Goal: Task Accomplishment & Management: Use online tool/utility

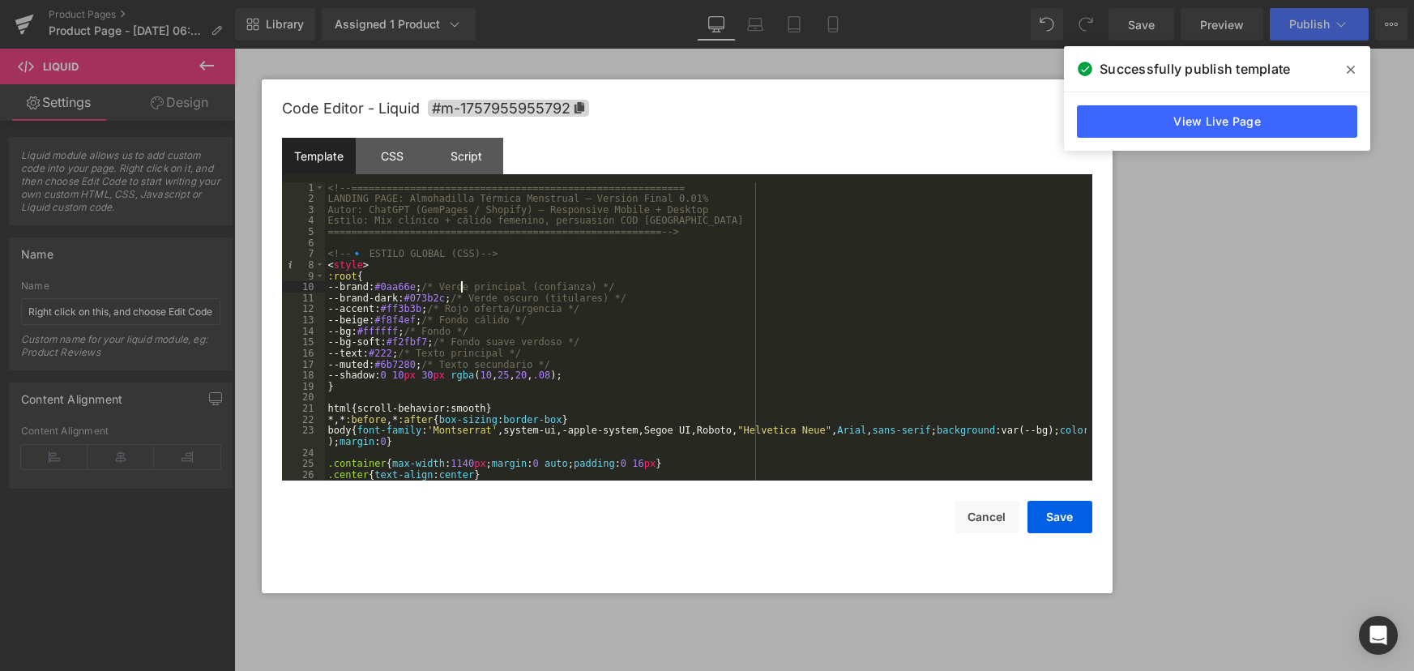
click at [462, 284] on div "<!-- ========================================================= LANDING PAGE: Al…" at bounding box center [706, 342] width 762 height 320
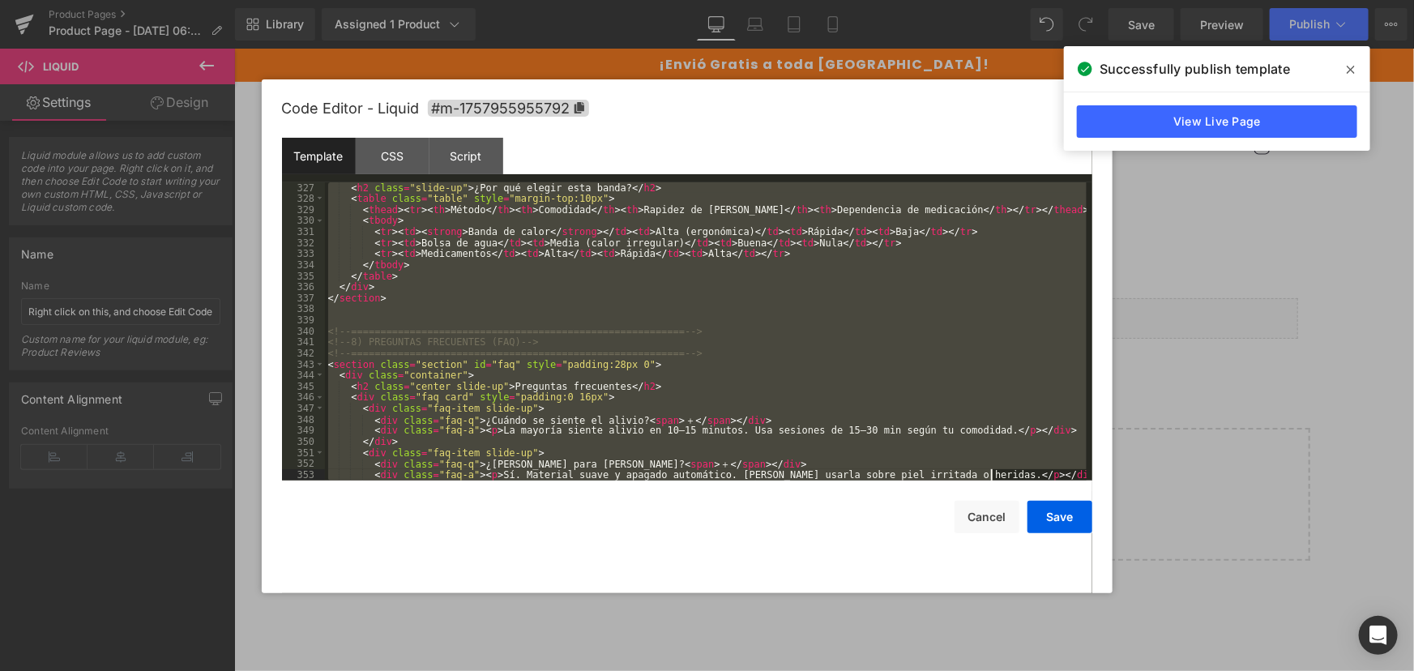
scroll to position [4719, 0]
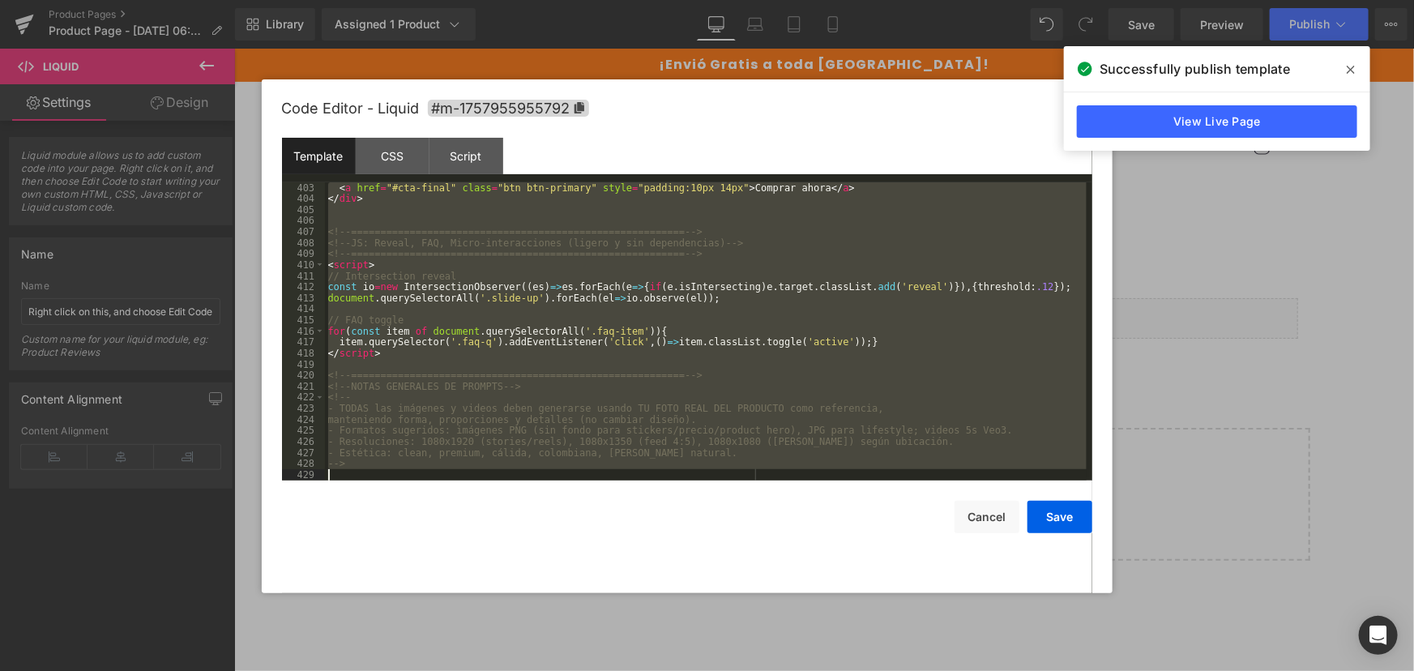
drag, startPoint x: 327, startPoint y: 186, endPoint x: 1085, endPoint y: 705, distance: 918.8
click at [1085, 670] on html "Liquid You are previewing how the will restyle your page. You can not edit Elem…" at bounding box center [707, 335] width 1414 height 671
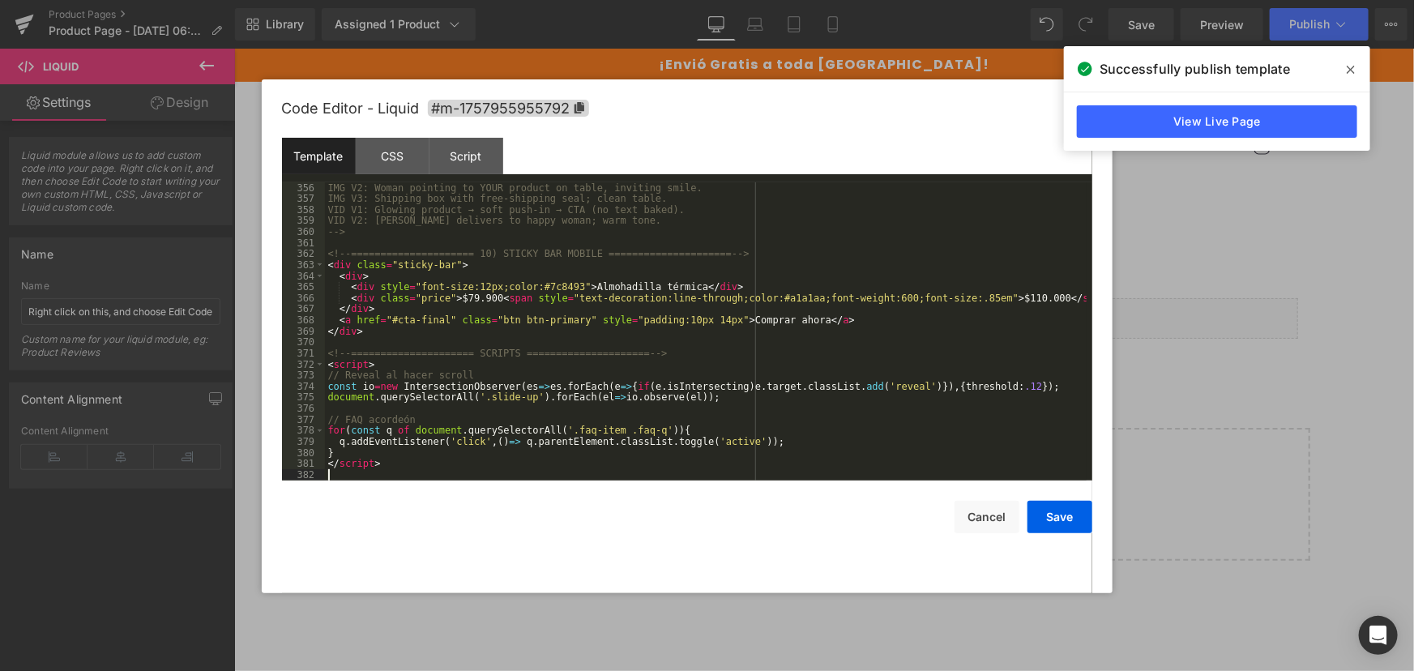
scroll to position [4199, 0]
click at [1071, 528] on button "Save" at bounding box center [1060, 517] width 65 height 32
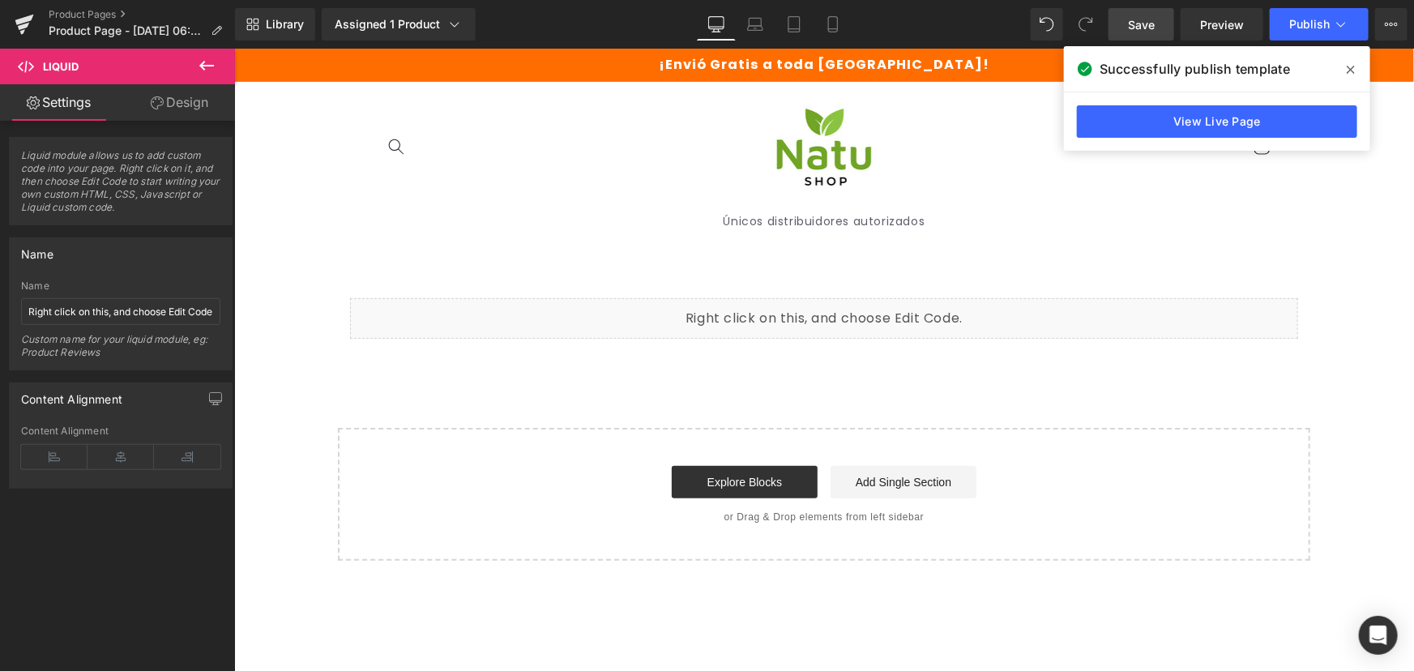
click at [1122, 32] on link "Save" at bounding box center [1142, 24] width 66 height 32
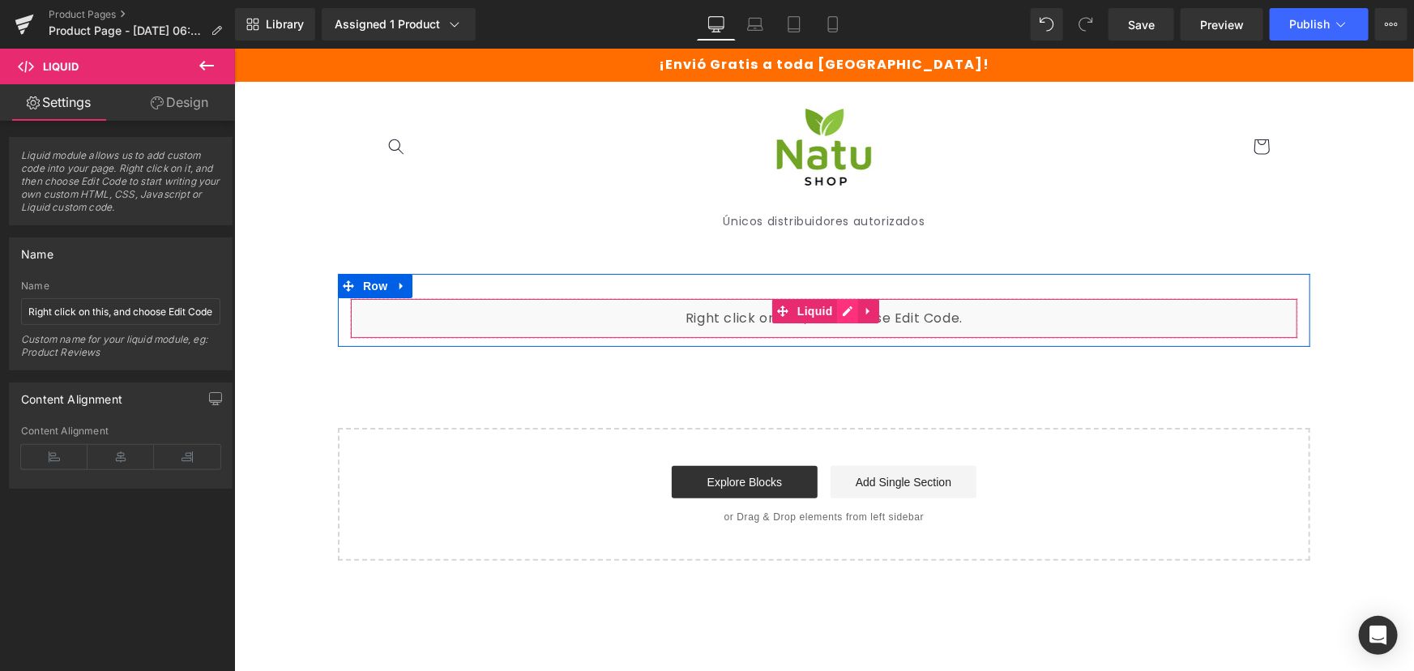
click at [841, 315] on div "Liquid" at bounding box center [823, 317] width 948 height 41
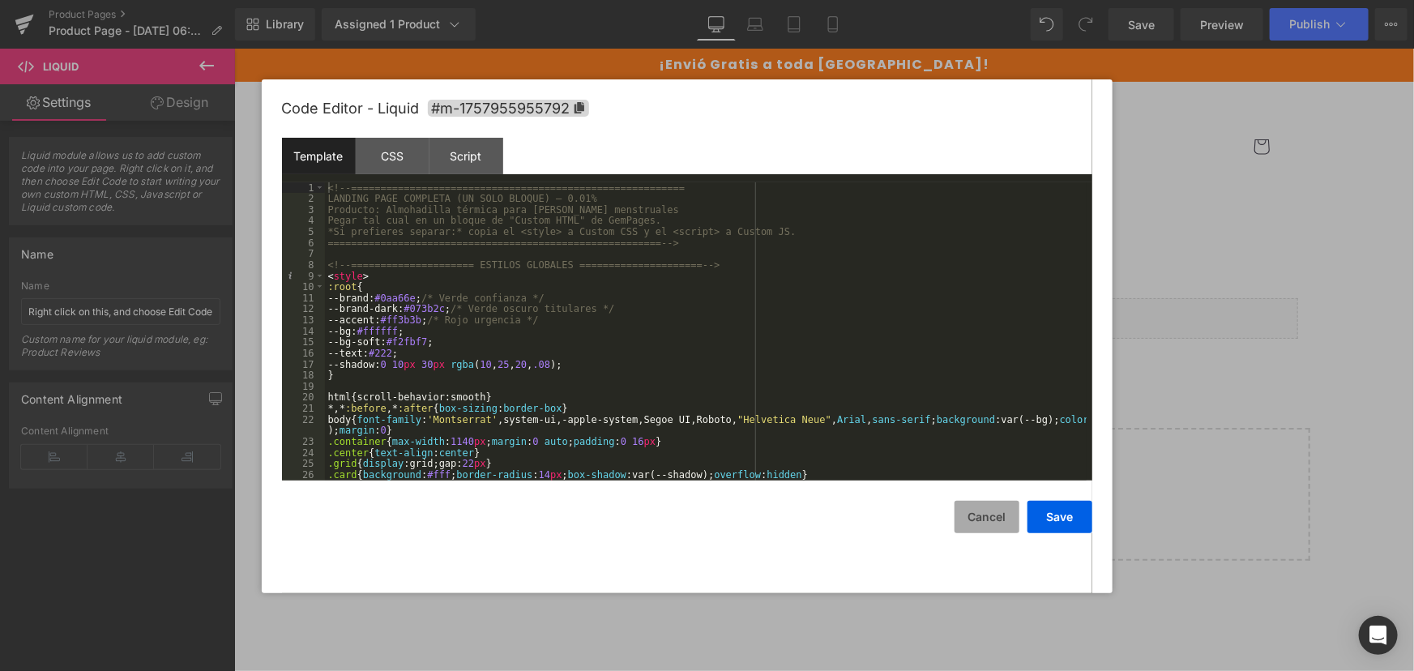
click at [991, 511] on button "Cancel" at bounding box center [987, 517] width 65 height 32
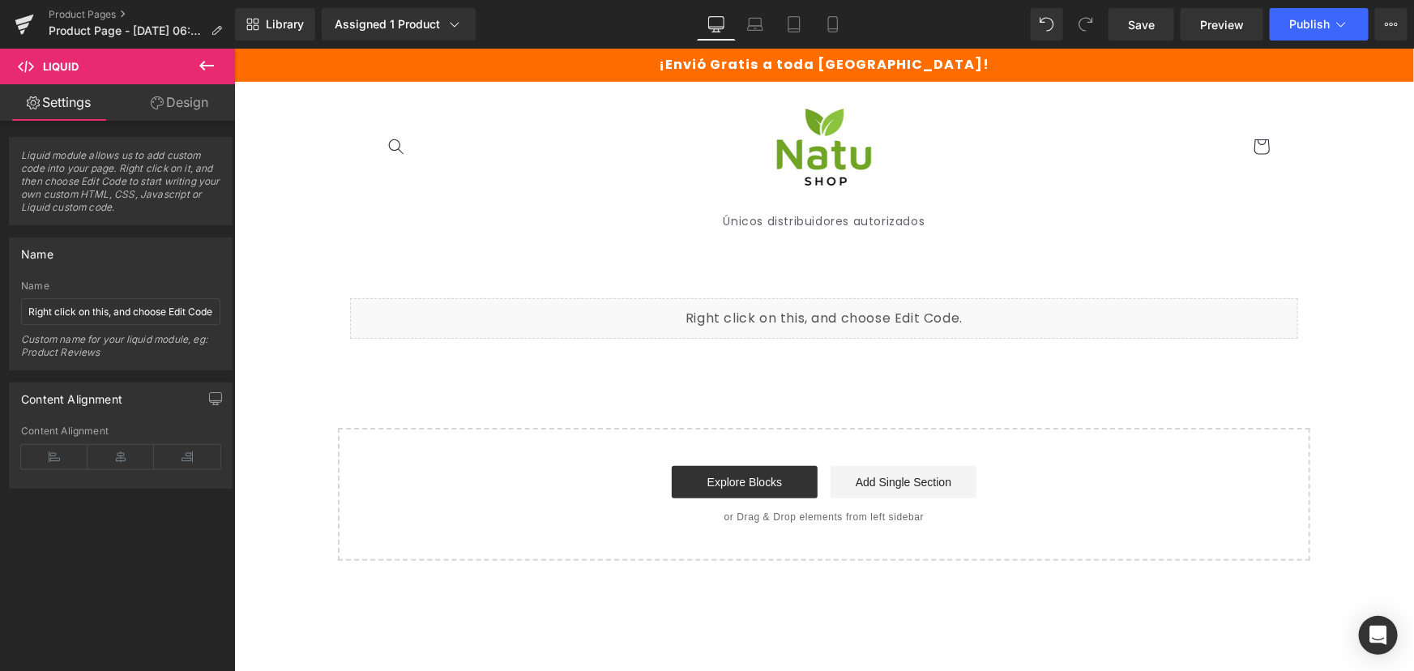
click at [204, 63] on icon at bounding box center [206, 65] width 19 height 19
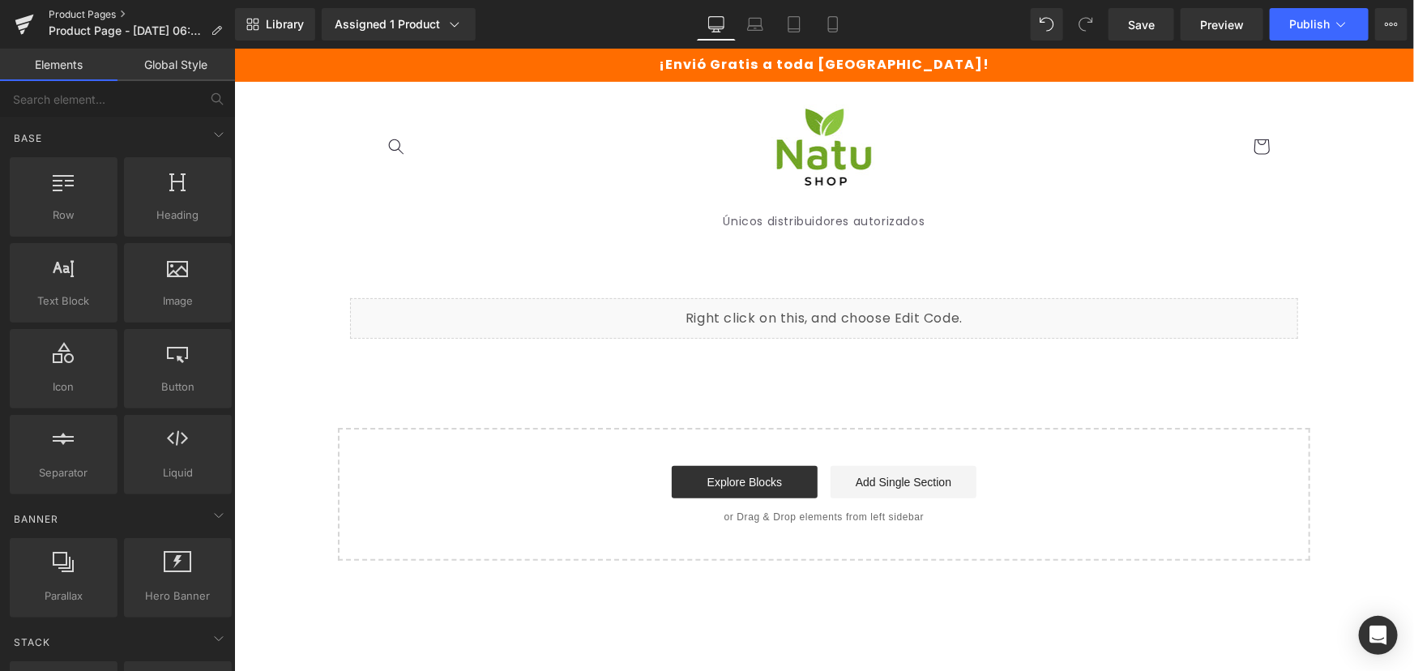
click at [99, 16] on link "Product Pages" at bounding box center [142, 14] width 186 height 13
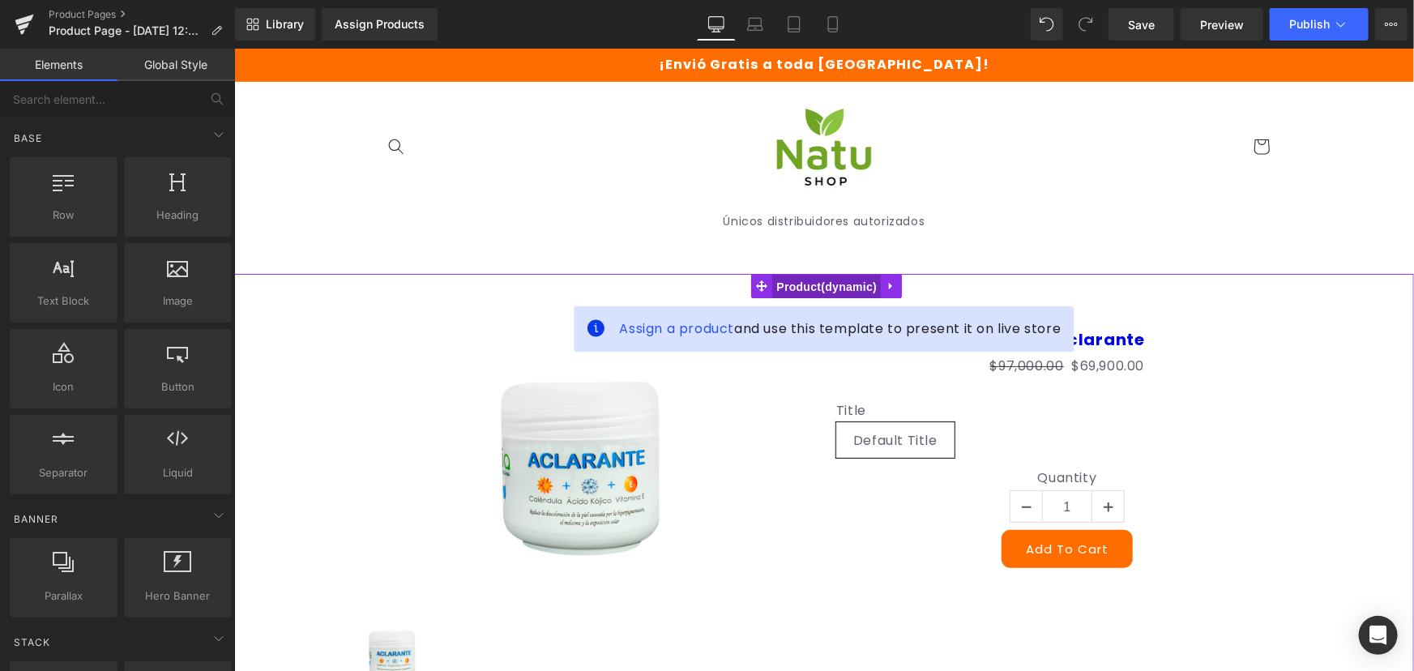
click at [793, 280] on span "Product" at bounding box center [826, 286] width 109 height 24
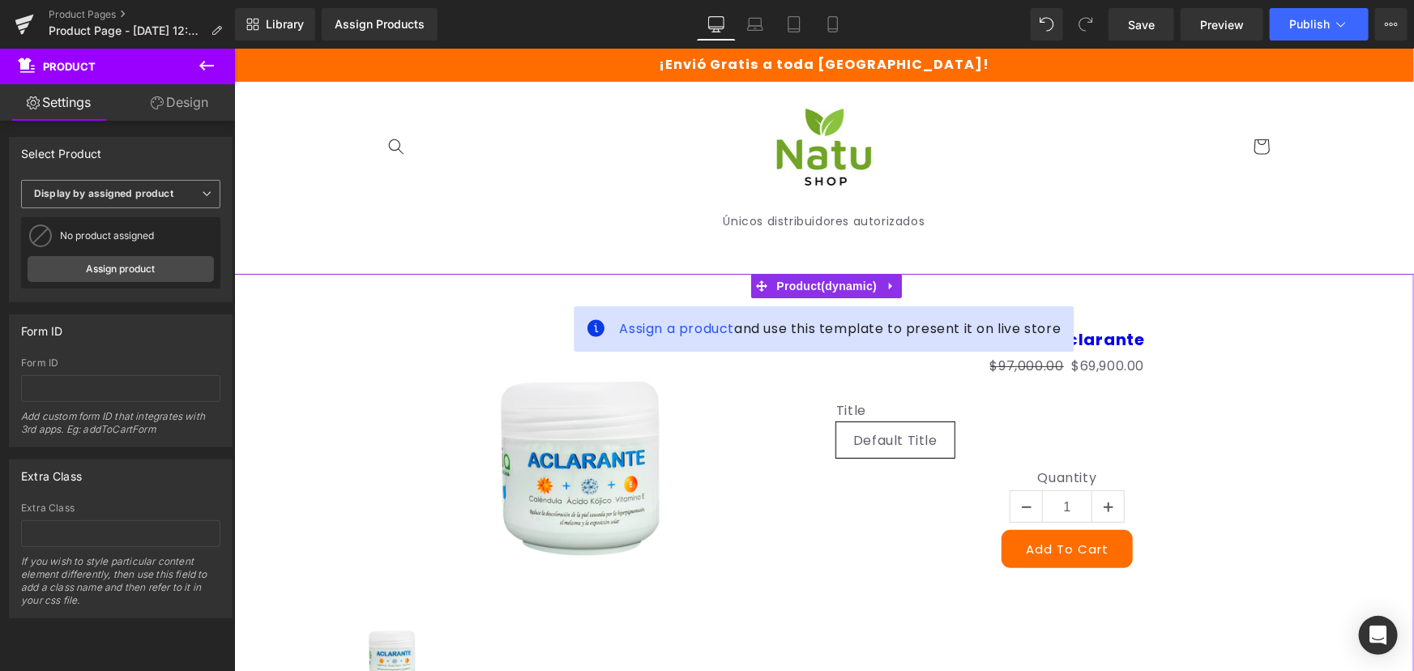
click at [160, 203] on span "Display by assigned product" at bounding box center [120, 194] width 199 height 28
click at [162, 187] on b "Display by assigned product" at bounding box center [103, 193] width 139 height 12
click at [161, 192] on b "Display by assigned product" at bounding box center [103, 193] width 139 height 12
click at [137, 236] on li "Select manually" at bounding box center [117, 244] width 193 height 24
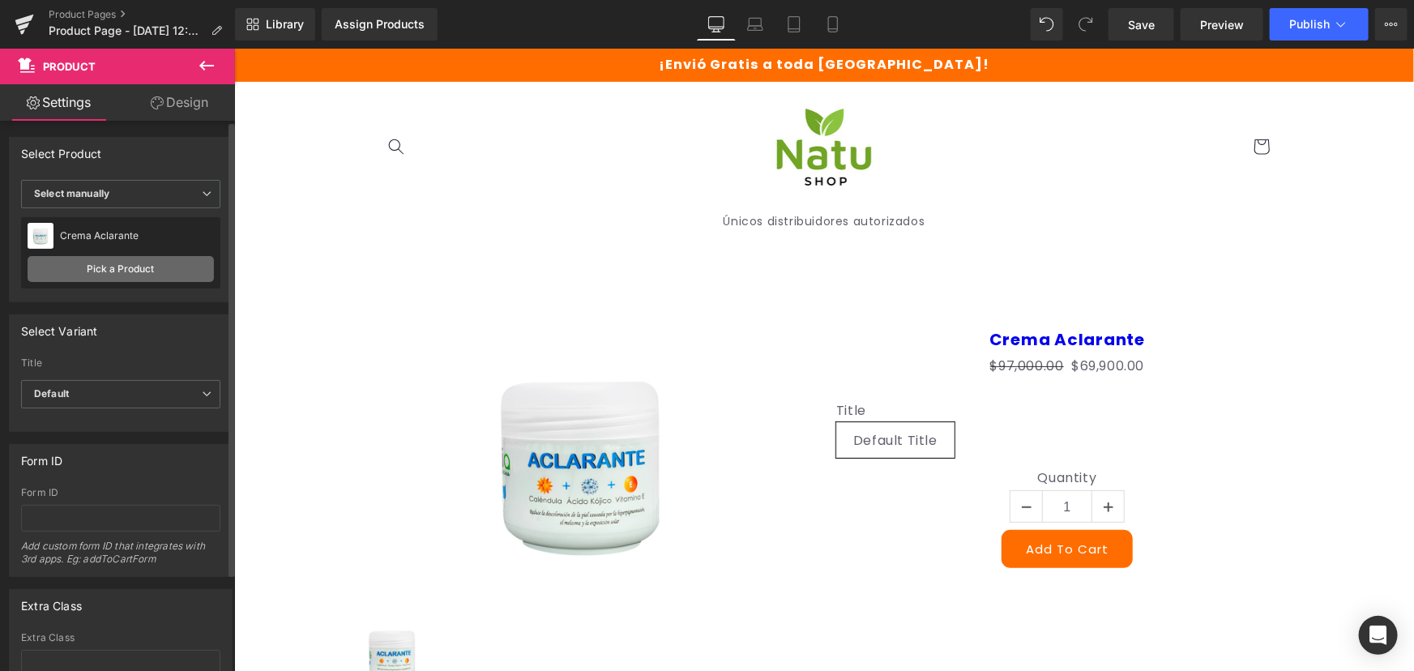
click at [140, 267] on link "Pick a Product" at bounding box center [121, 269] width 186 height 26
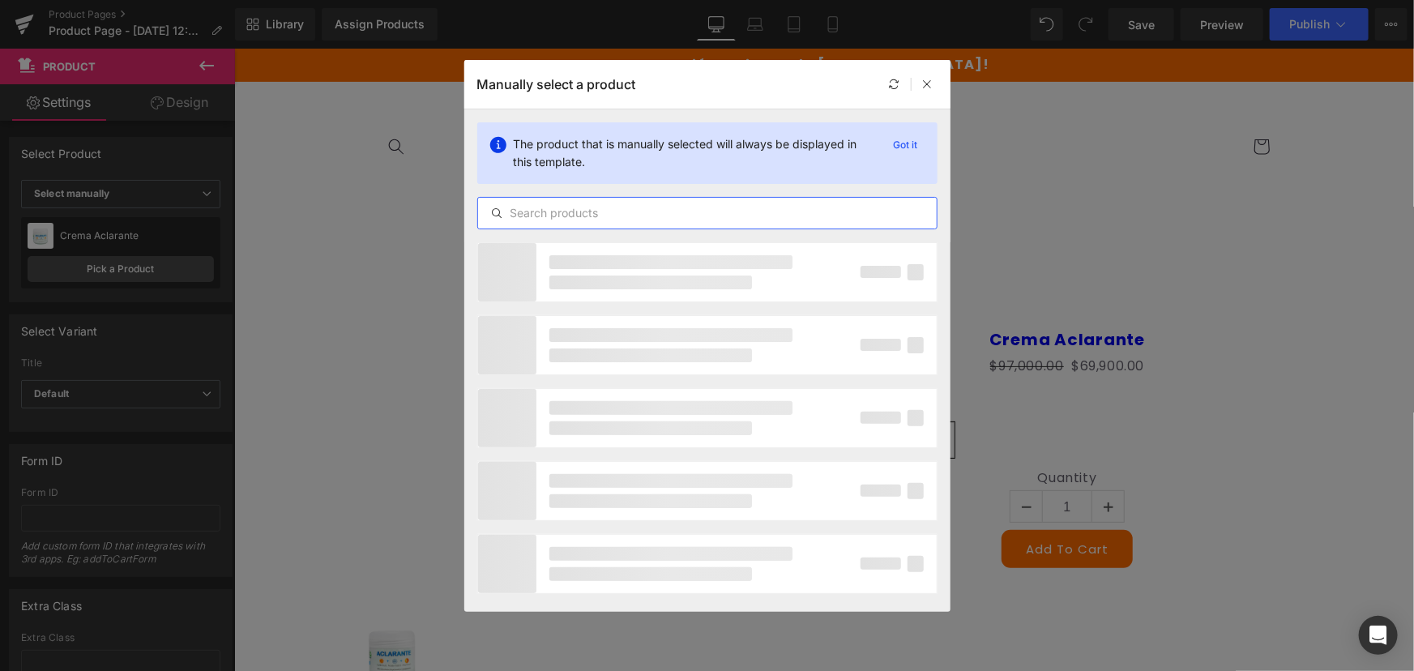
click at [675, 208] on input "text" at bounding box center [707, 212] width 459 height 19
type input "c"
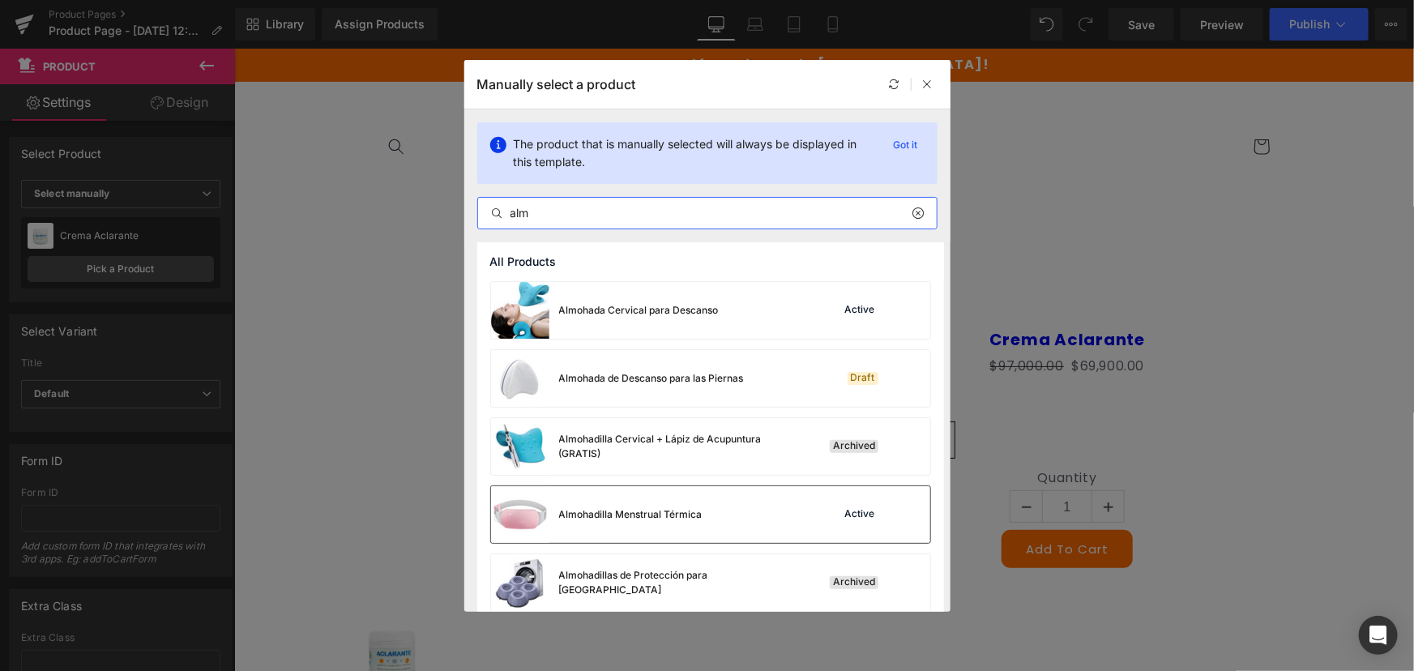
type input "alm"
click at [734, 521] on div "Almohadilla Menstrual Térmica Active" at bounding box center [710, 514] width 439 height 57
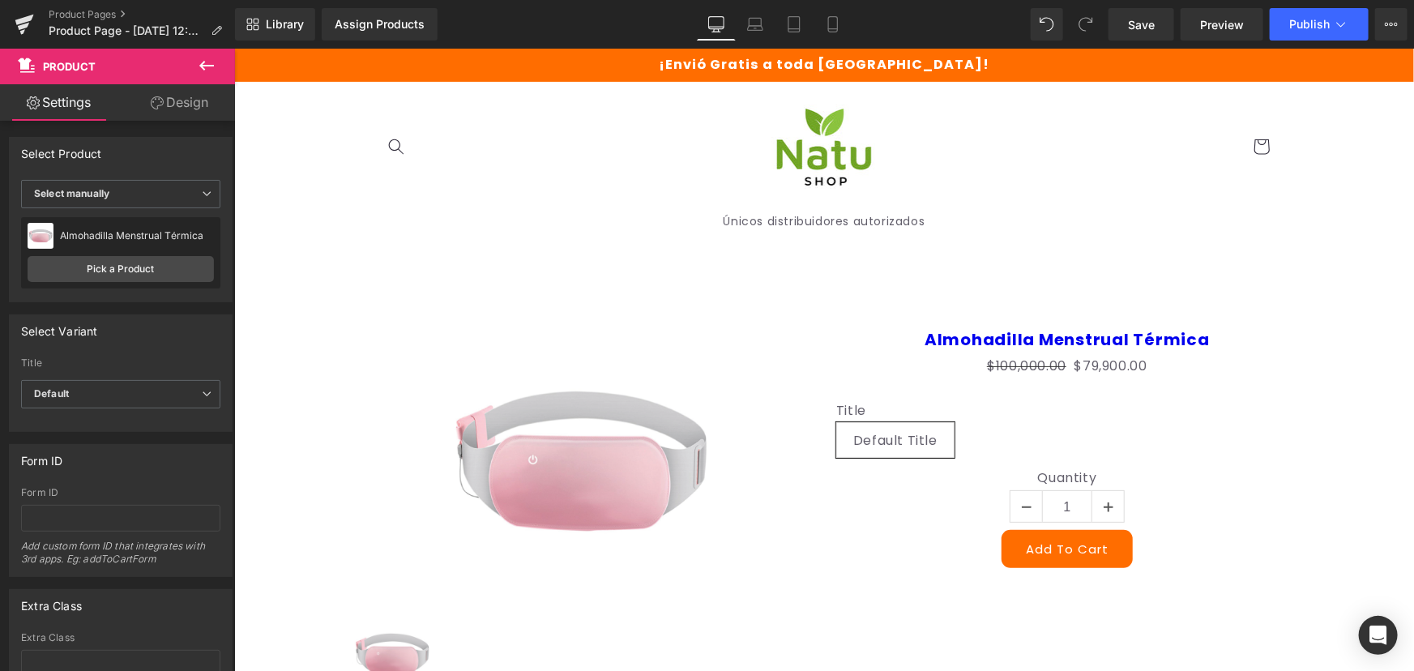
click at [196, 77] on button at bounding box center [206, 67] width 57 height 36
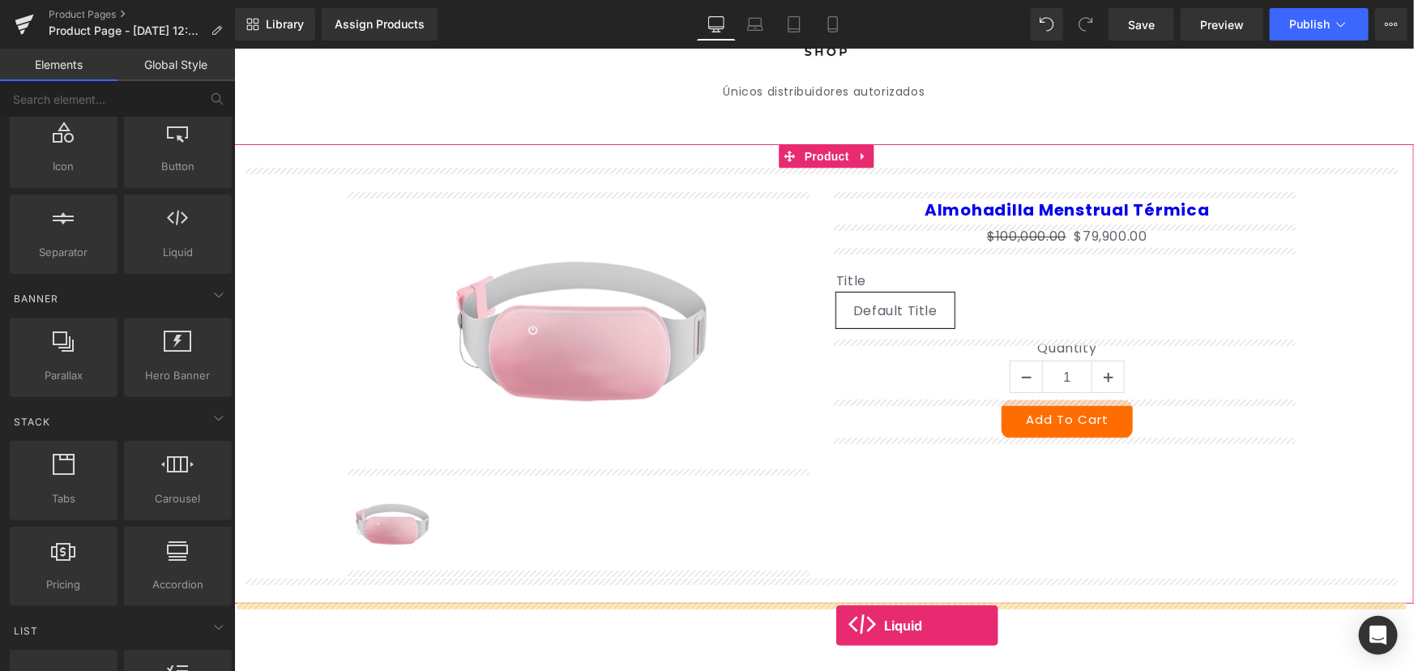
scroll to position [178, 0]
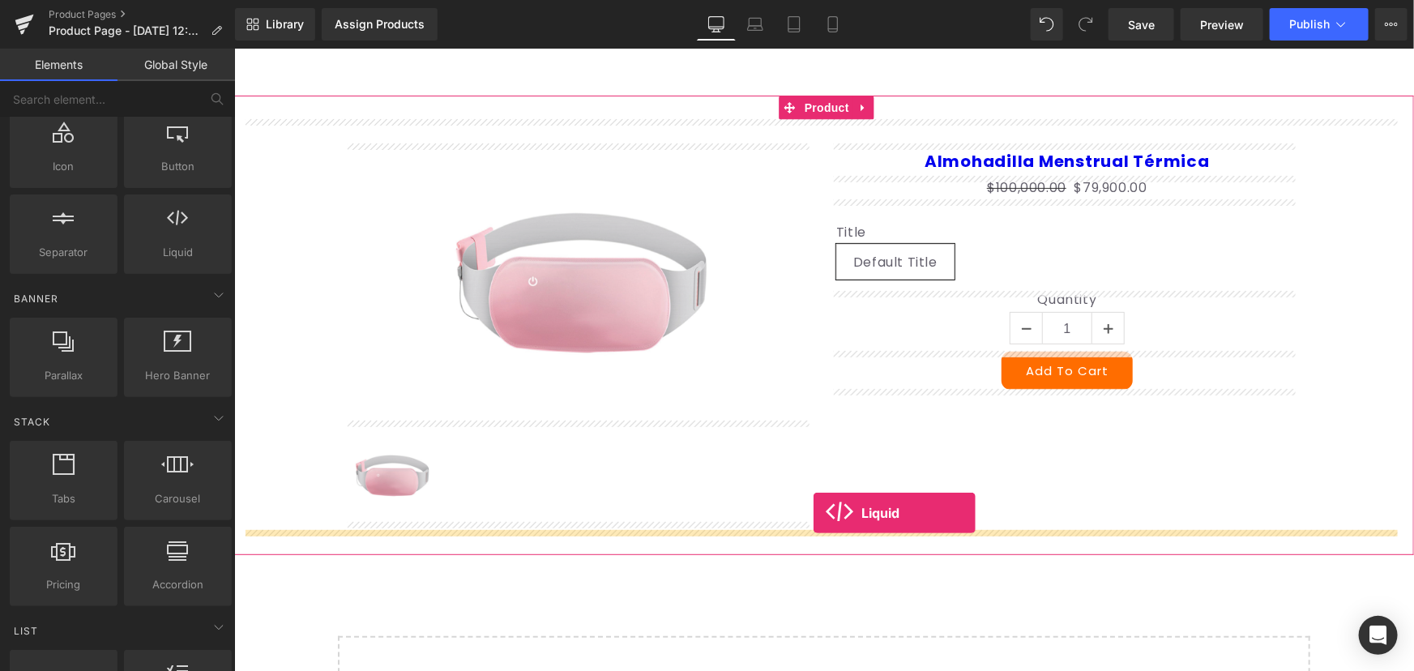
drag, startPoint x: 420, startPoint y: 297, endPoint x: 813, endPoint y: 512, distance: 448.3
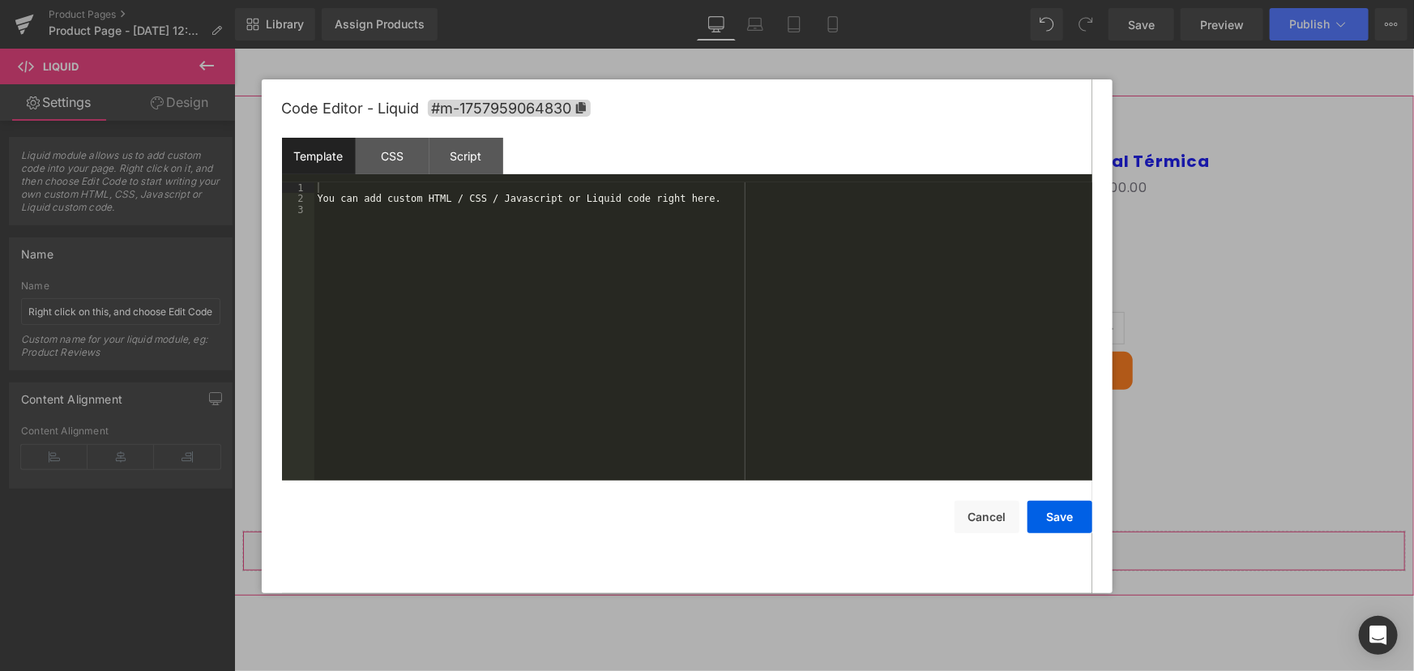
click at [832, 542] on div "Liquid" at bounding box center [824, 550] width 1164 height 41
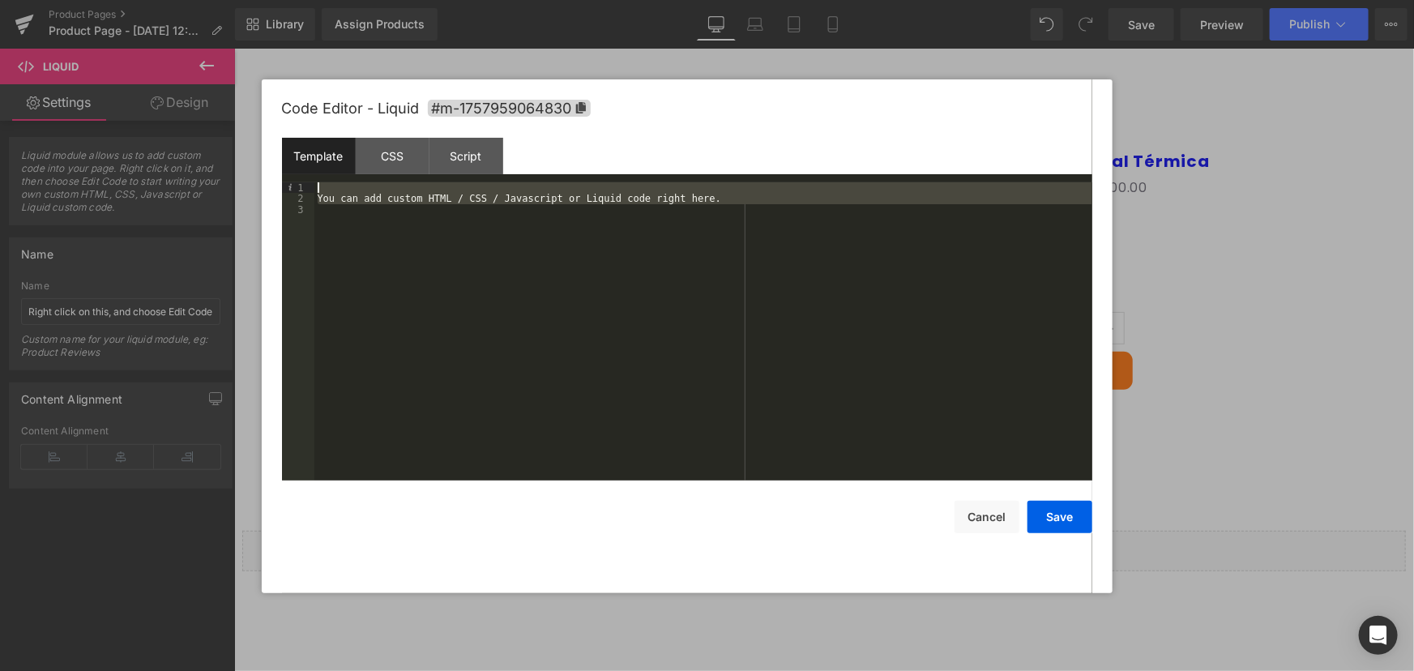
drag, startPoint x: 507, startPoint y: 413, endPoint x: 206, endPoint y: 15, distance: 499.3
click at [206, 15] on body "Liquid You are previewing how the will restyle your page. You can not edit Elem…" at bounding box center [707, 335] width 1414 height 671
drag, startPoint x: 392, startPoint y: 314, endPoint x: 259, endPoint y: 54, distance: 291.8
click at [259, 54] on body "Liquid You are previewing how the will restyle your page. You can not edit Elem…" at bounding box center [707, 335] width 1414 height 671
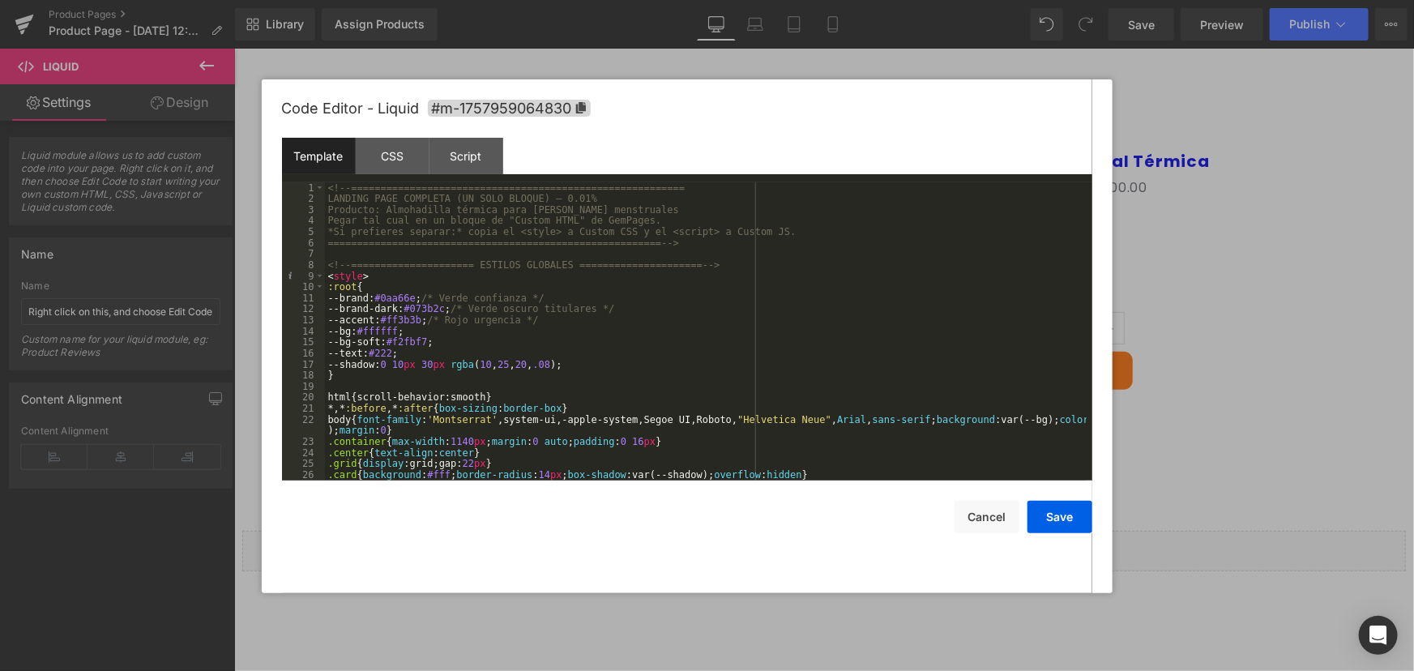
scroll to position [0, 0]
click at [1073, 515] on button "Save" at bounding box center [1060, 517] width 65 height 32
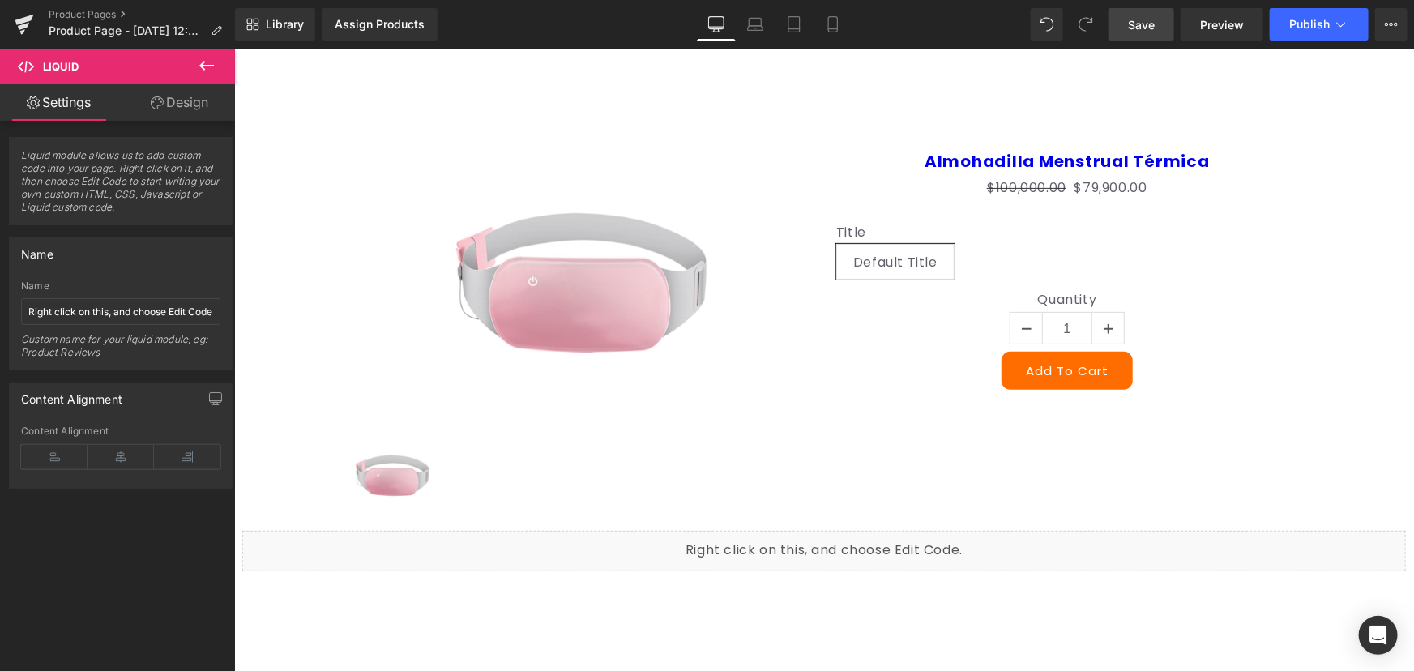
click at [1148, 30] on span "Save" at bounding box center [1141, 24] width 27 height 17
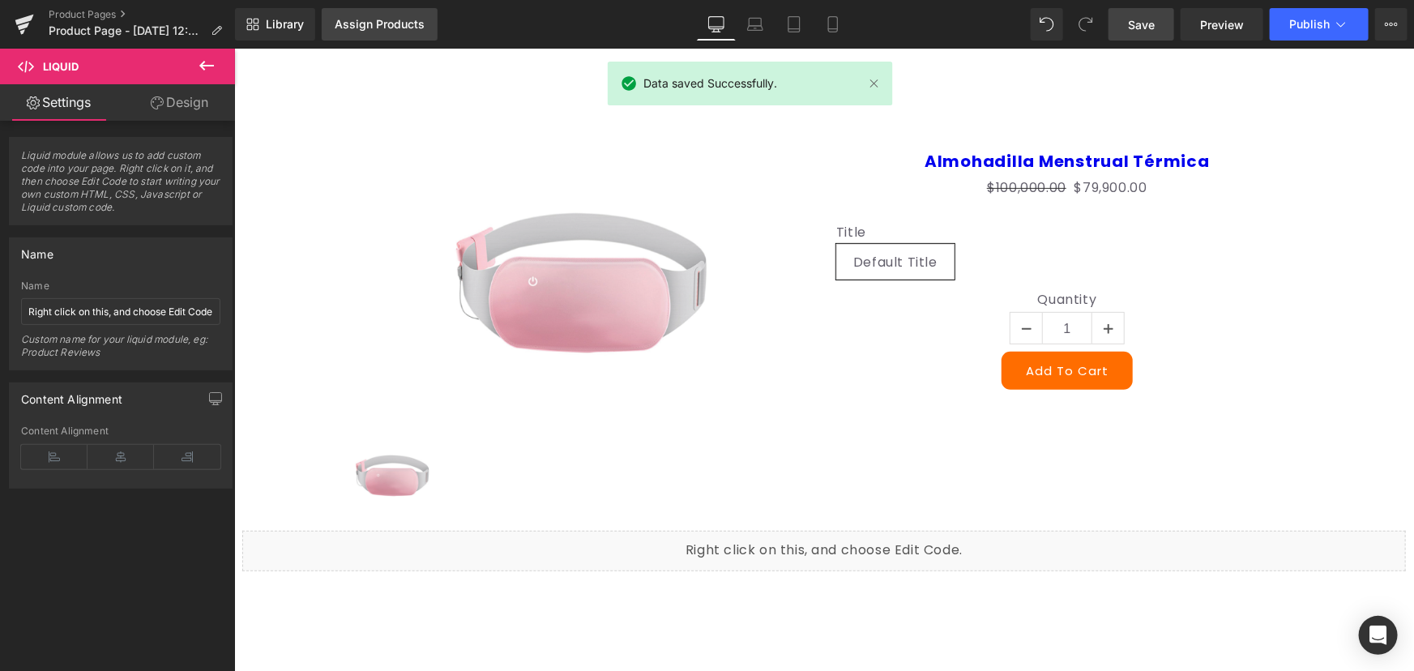
click at [387, 16] on link "Assign Products" at bounding box center [380, 24] width 116 height 32
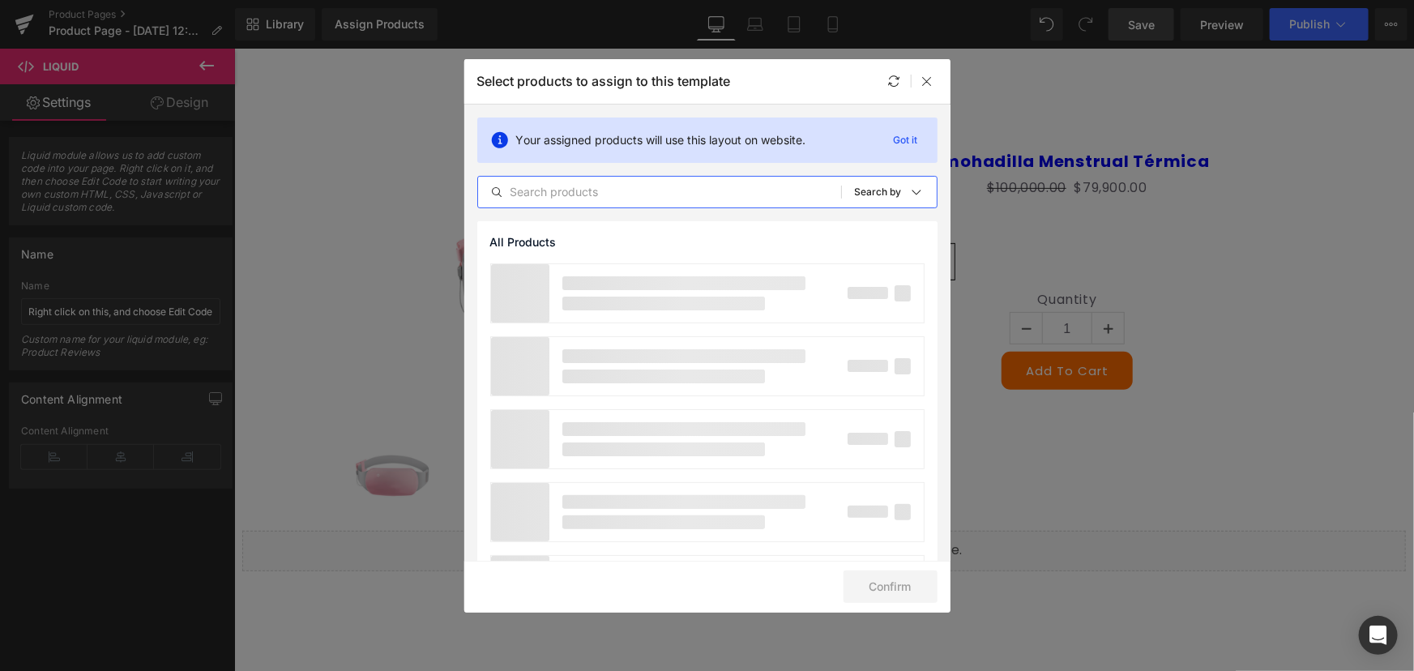
click at [655, 190] on input "text" at bounding box center [659, 191] width 363 height 19
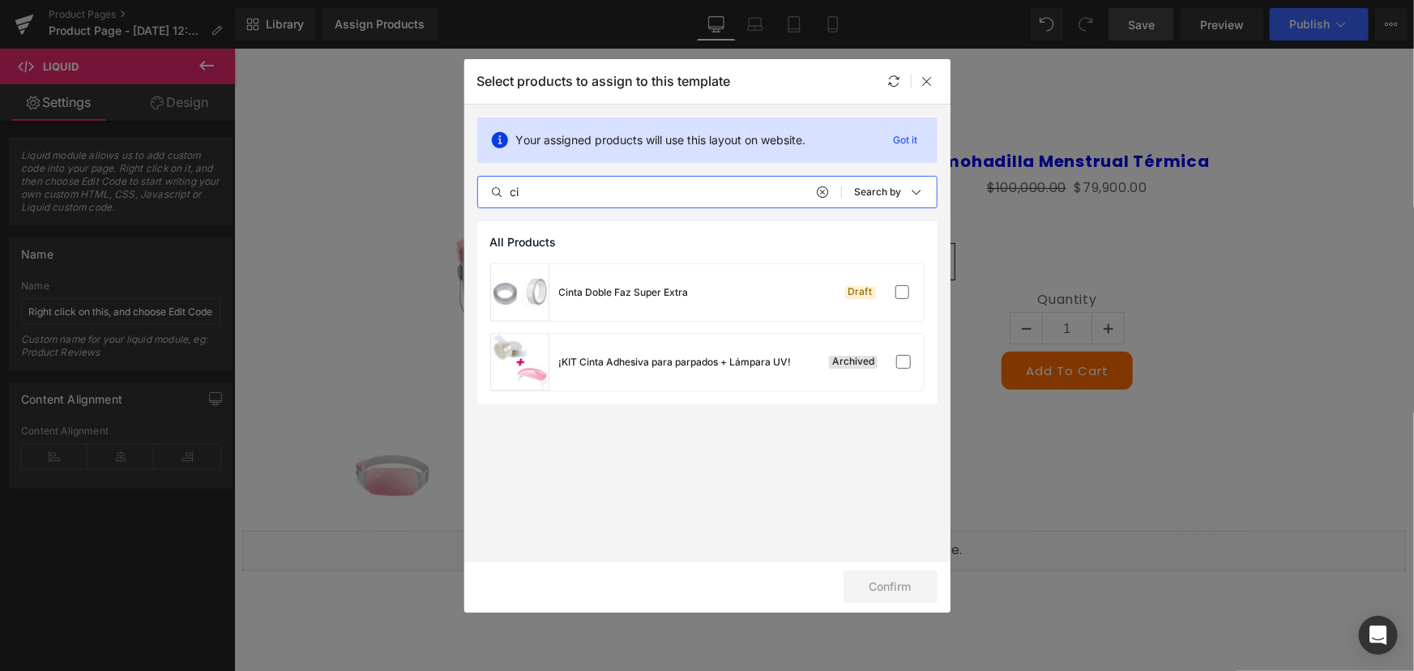
type input "c"
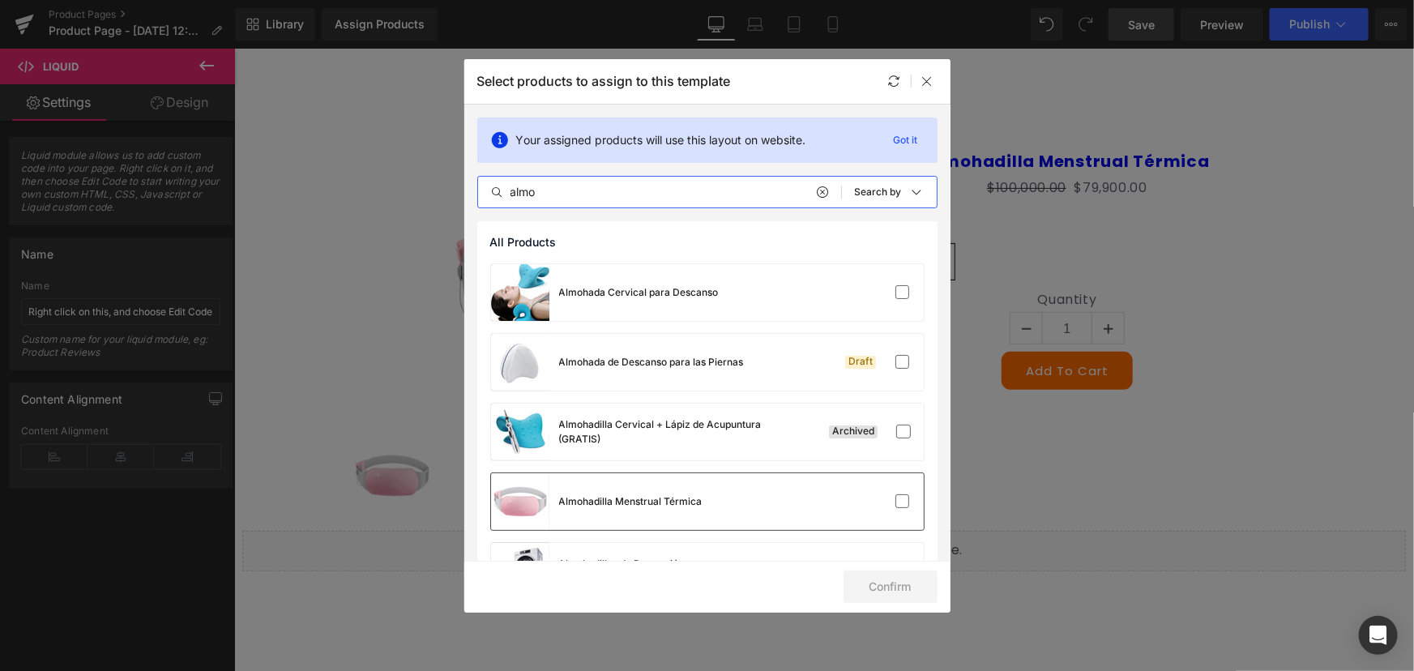
type input "almo"
click at [698, 498] on div "Almohadilla Menstrual Térmica" at bounding box center [630, 501] width 143 height 15
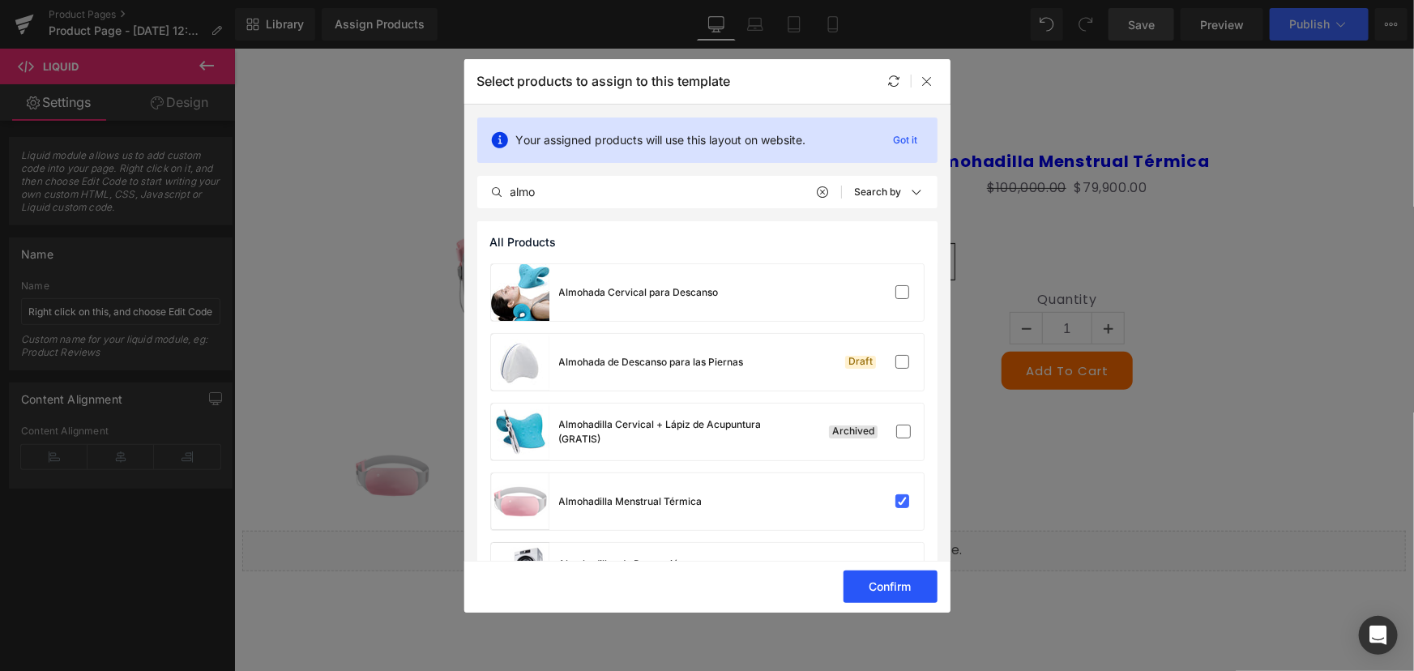
click at [895, 582] on button "Confirm" at bounding box center [891, 587] width 94 height 32
click at [924, 83] on icon at bounding box center [927, 81] width 13 height 13
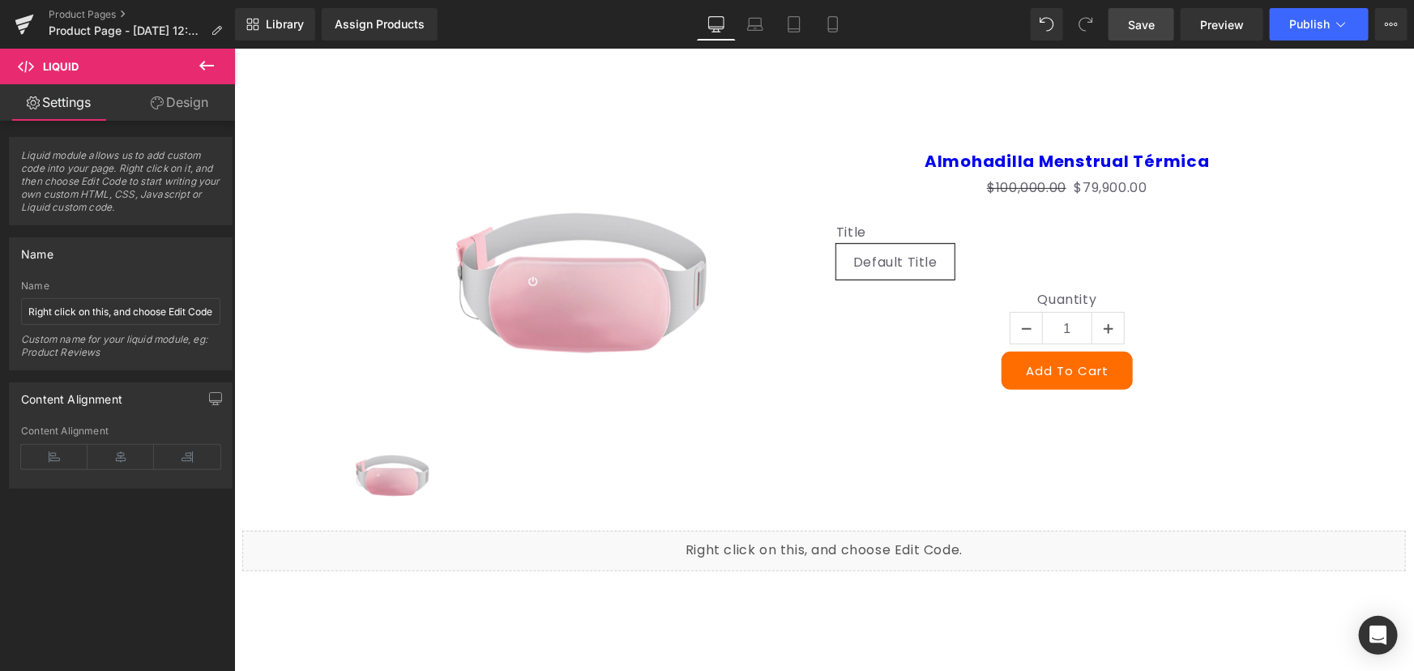
click at [1144, 30] on span "Save" at bounding box center [1141, 24] width 27 height 17
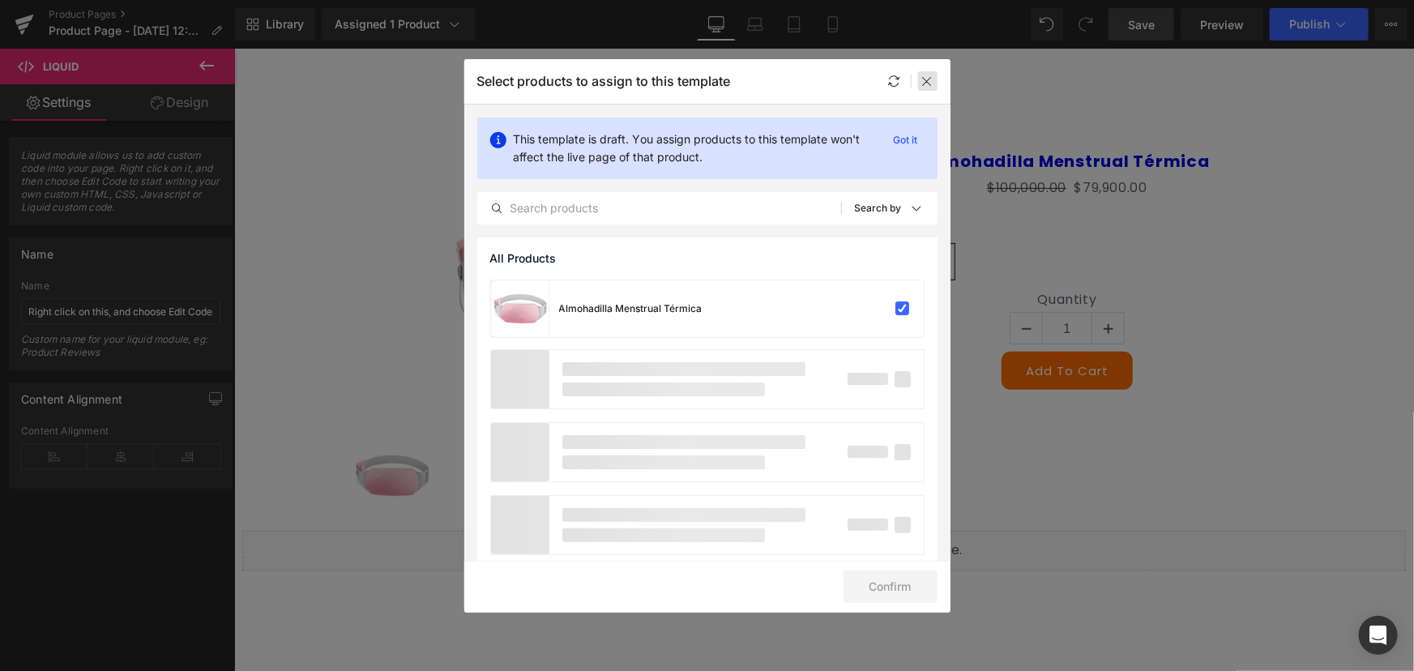
click at [927, 80] on icon at bounding box center [927, 81] width 13 height 13
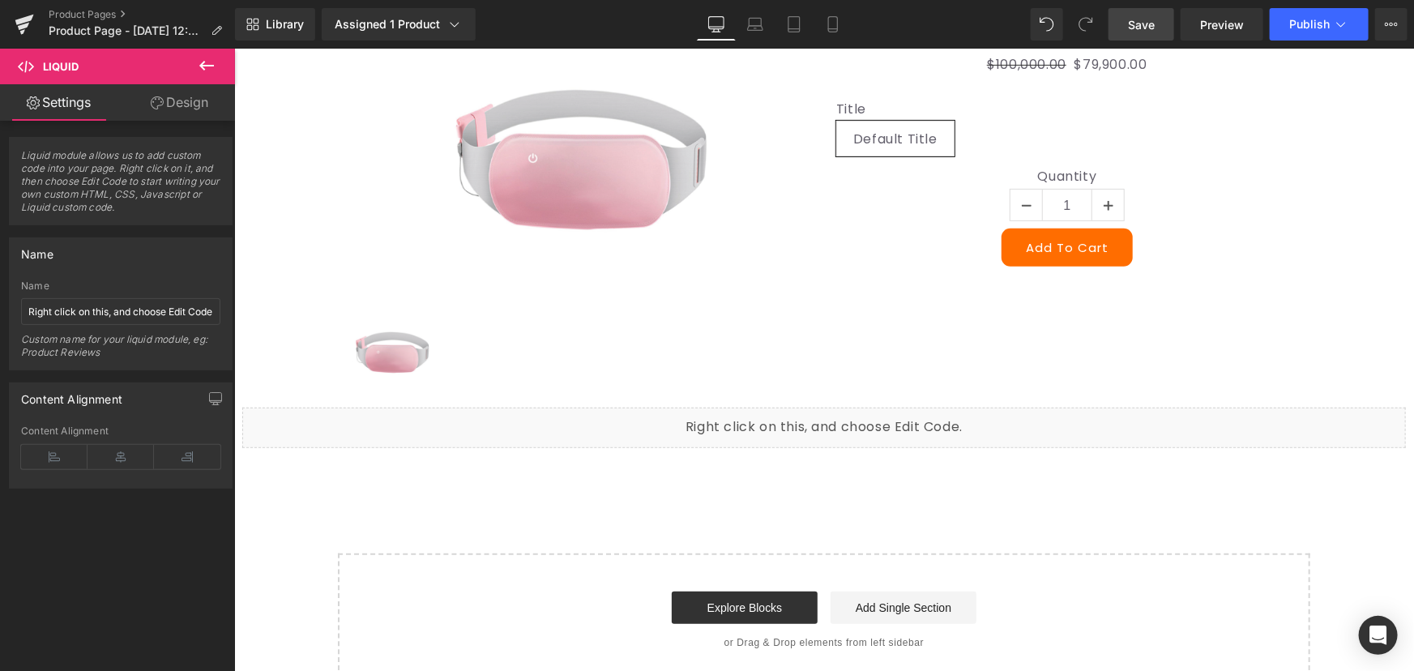
scroll to position [399, 0]
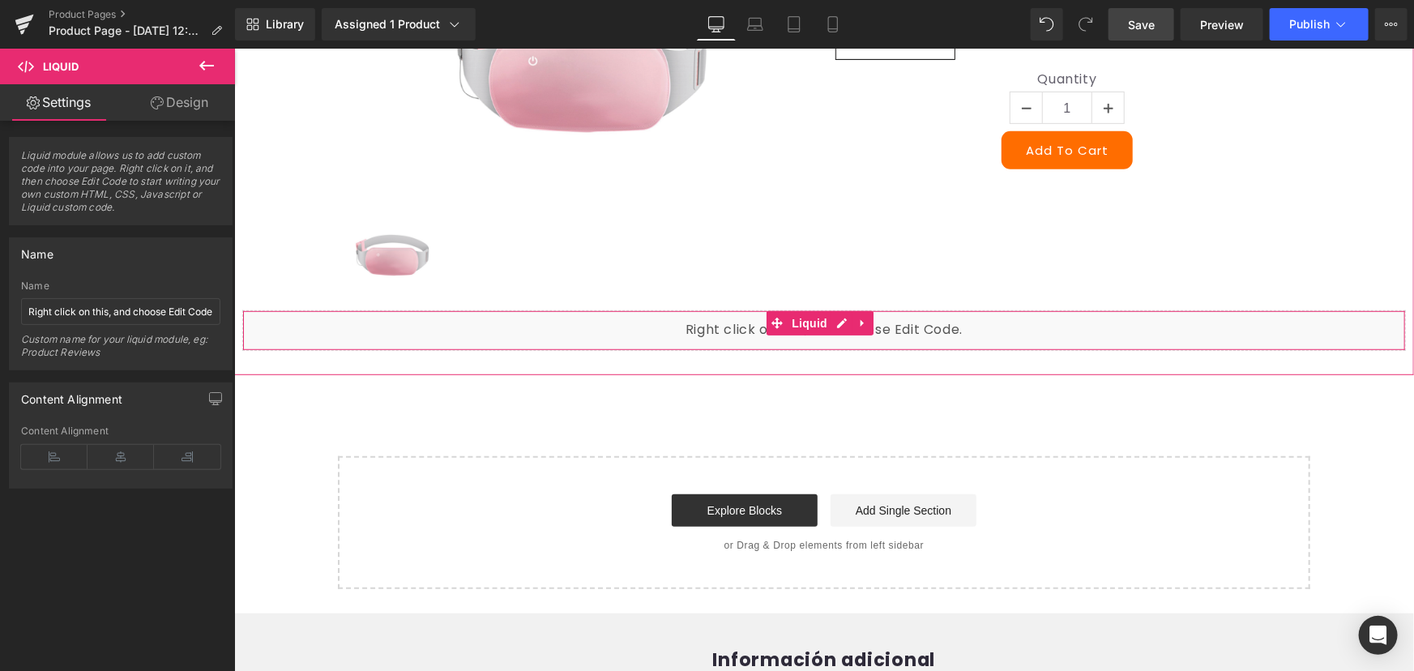
click at [1051, 327] on div "Liquid" at bounding box center [824, 330] width 1164 height 41
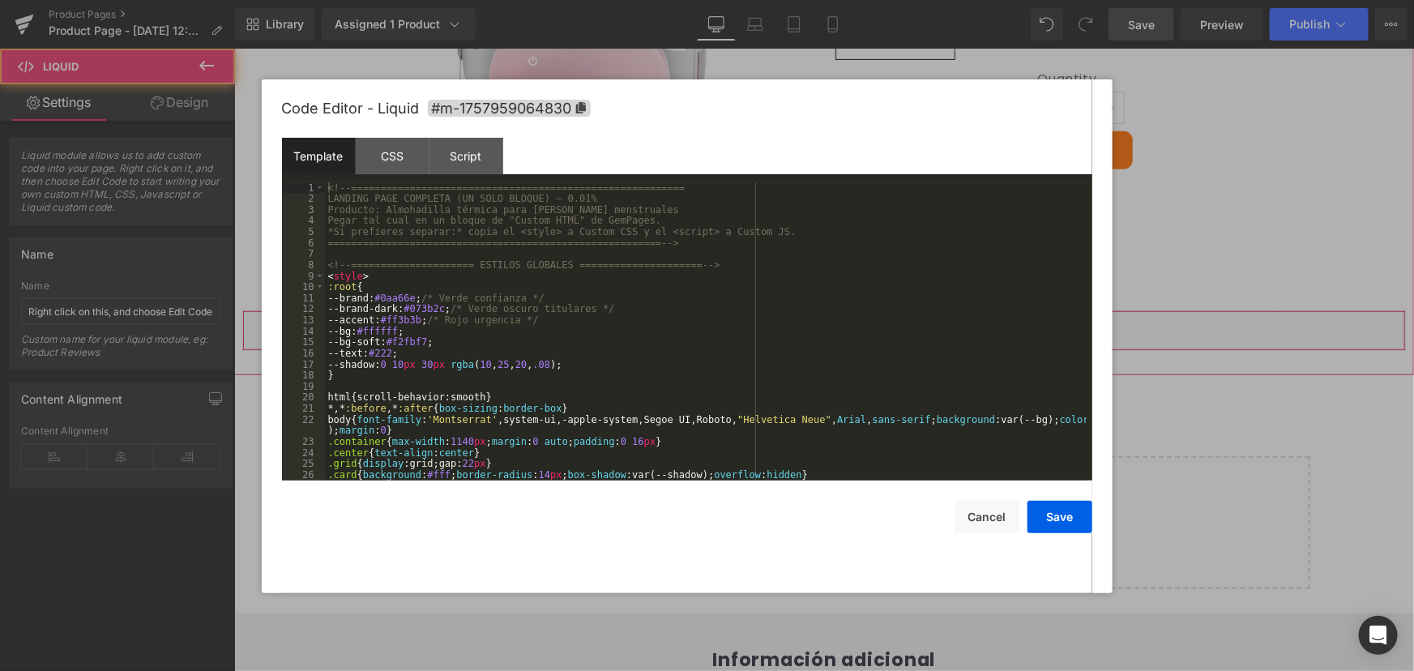
click at [833, 322] on div "Liquid" at bounding box center [824, 330] width 1164 height 41
drag, startPoint x: 1173, startPoint y: 375, endPoint x: 986, endPoint y: 23, distance: 398.8
click at [1173, 375] on div at bounding box center [707, 335] width 1414 height 671
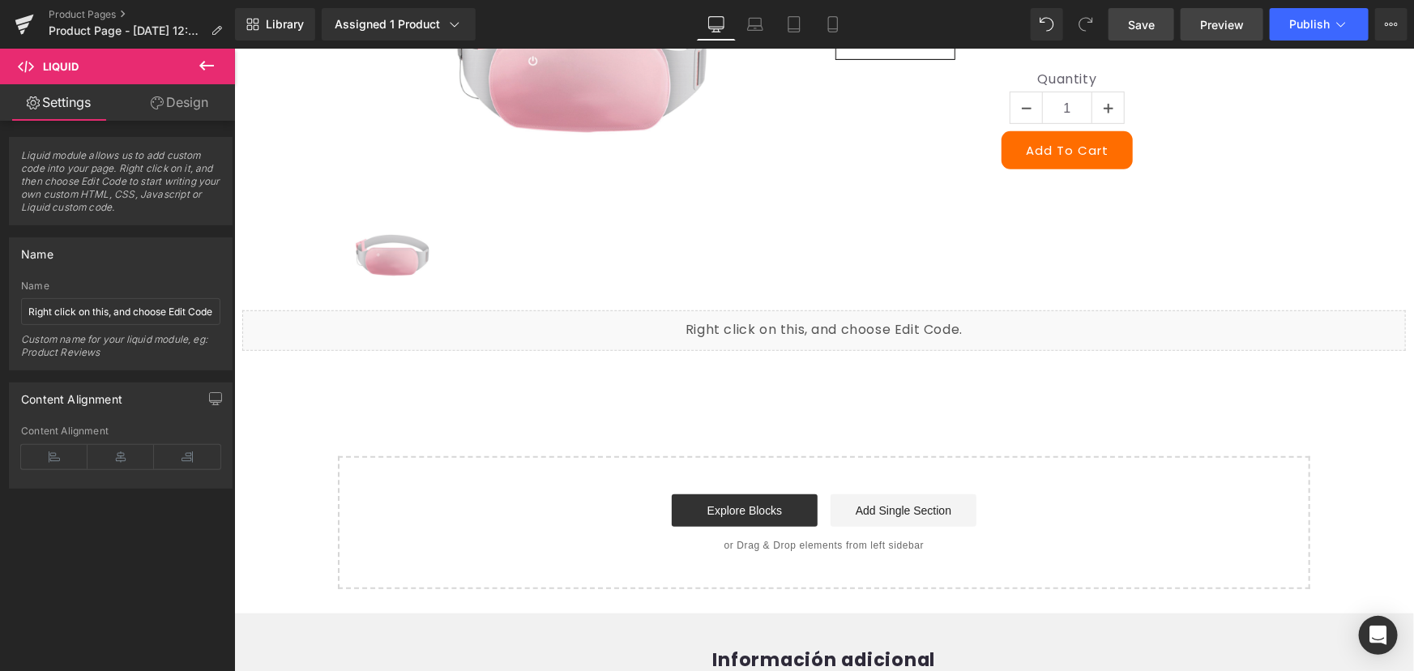
click at [1211, 27] on span "Preview" at bounding box center [1222, 24] width 44 height 17
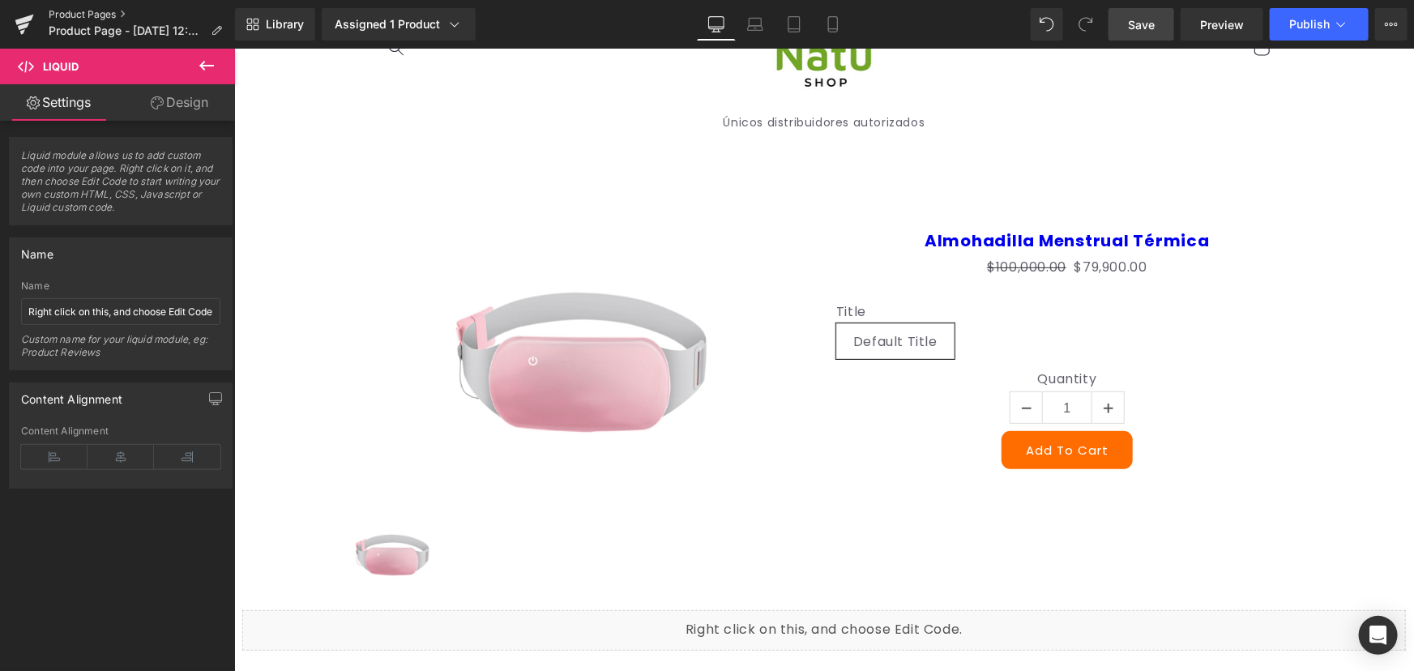
scroll to position [0, 0]
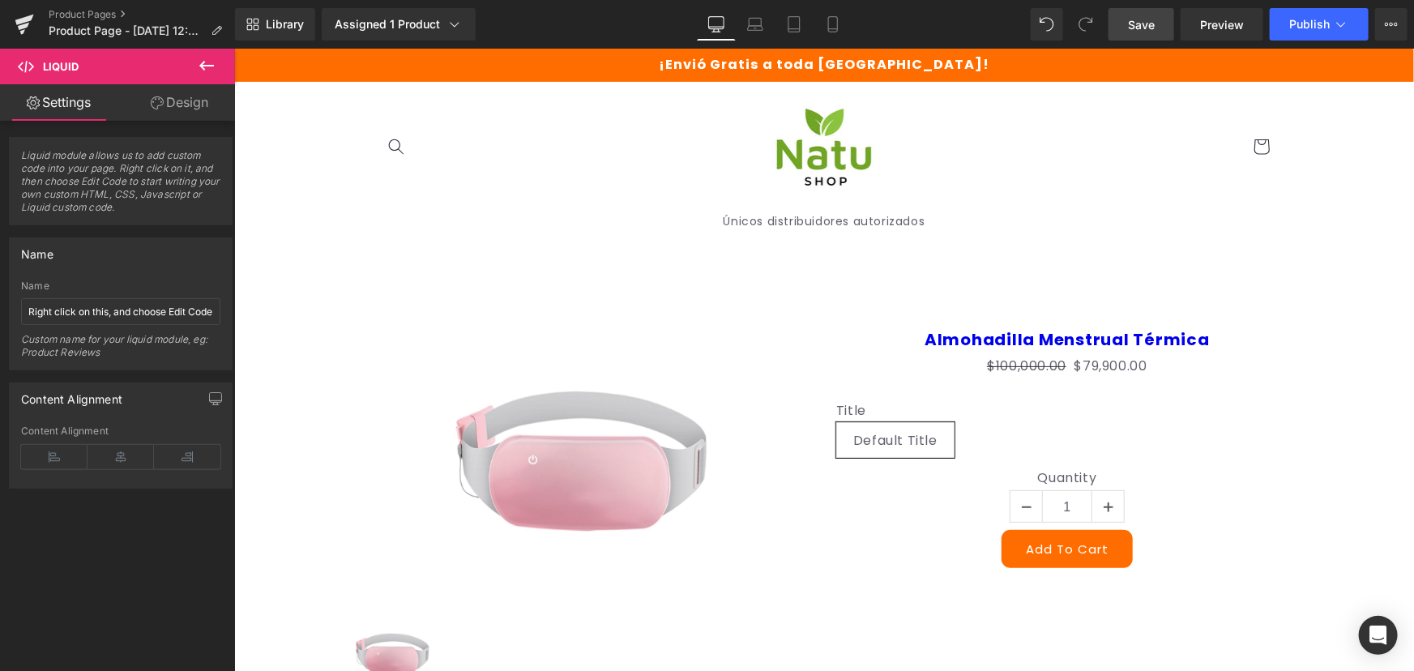
click at [212, 65] on icon at bounding box center [206, 66] width 15 height 10
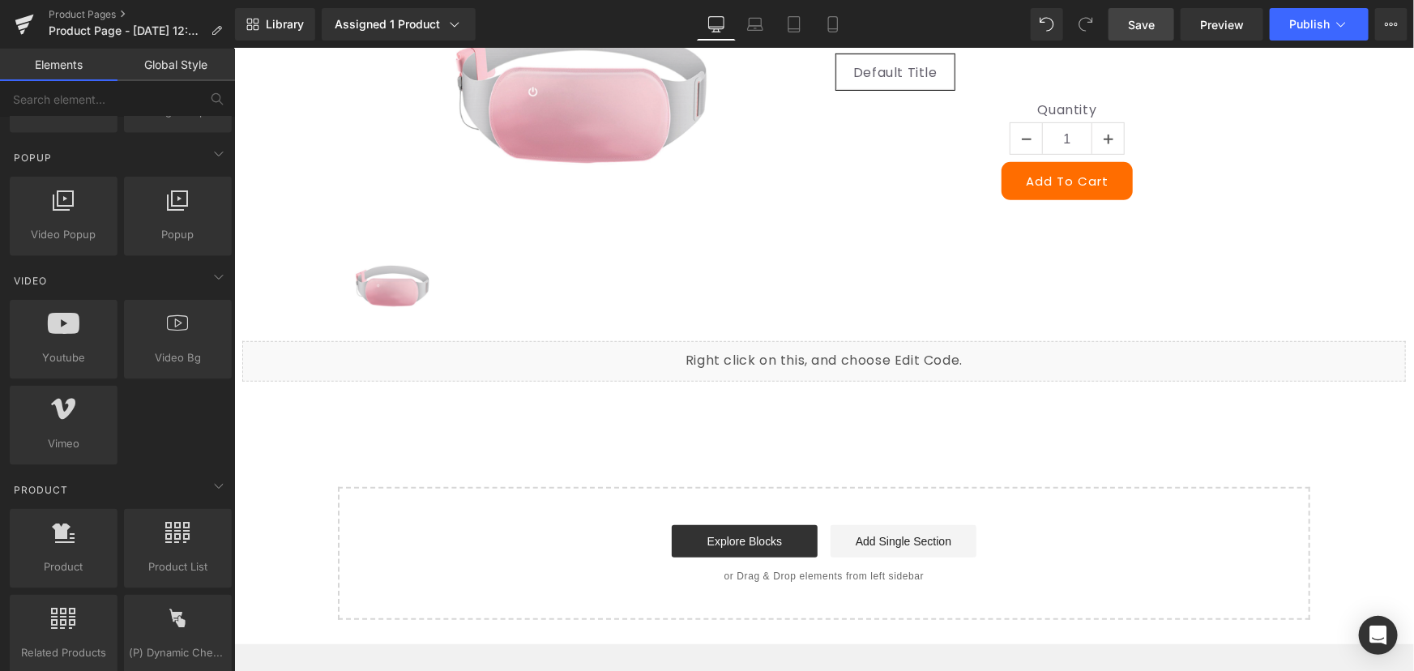
scroll to position [875, 0]
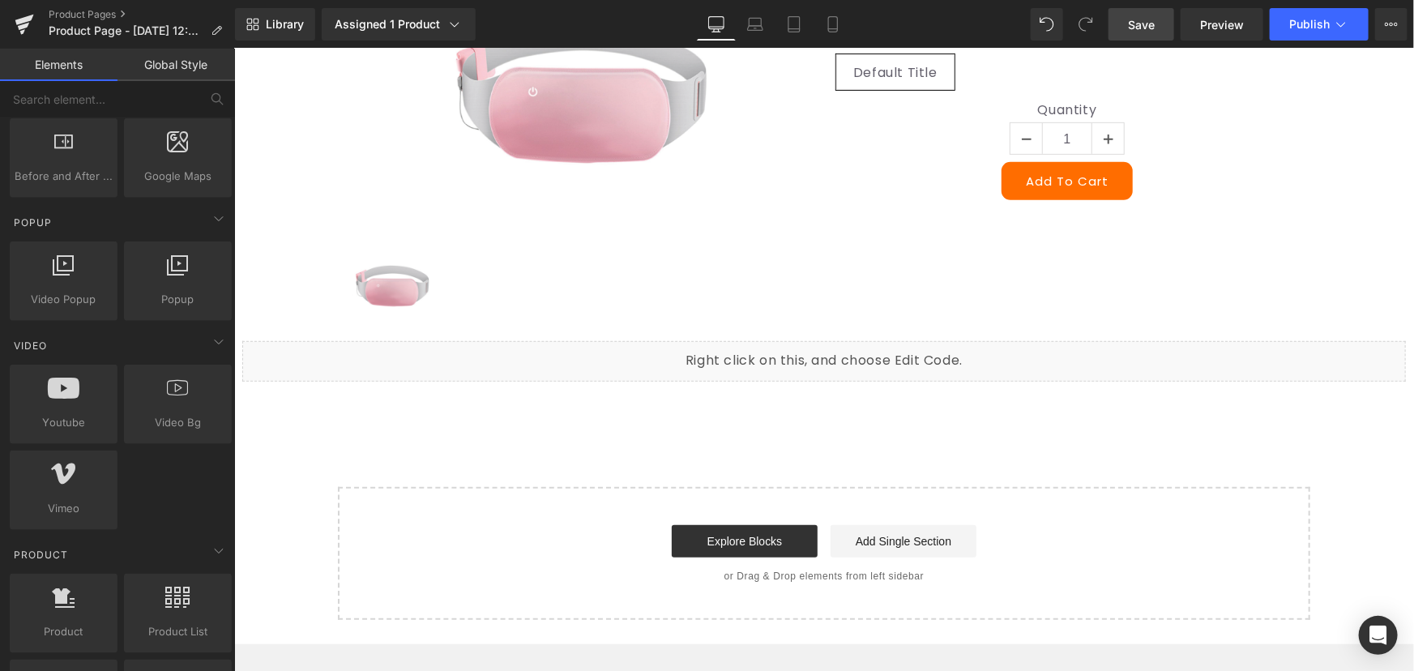
click at [165, 53] on link "Global Style" at bounding box center [177, 65] width 118 height 32
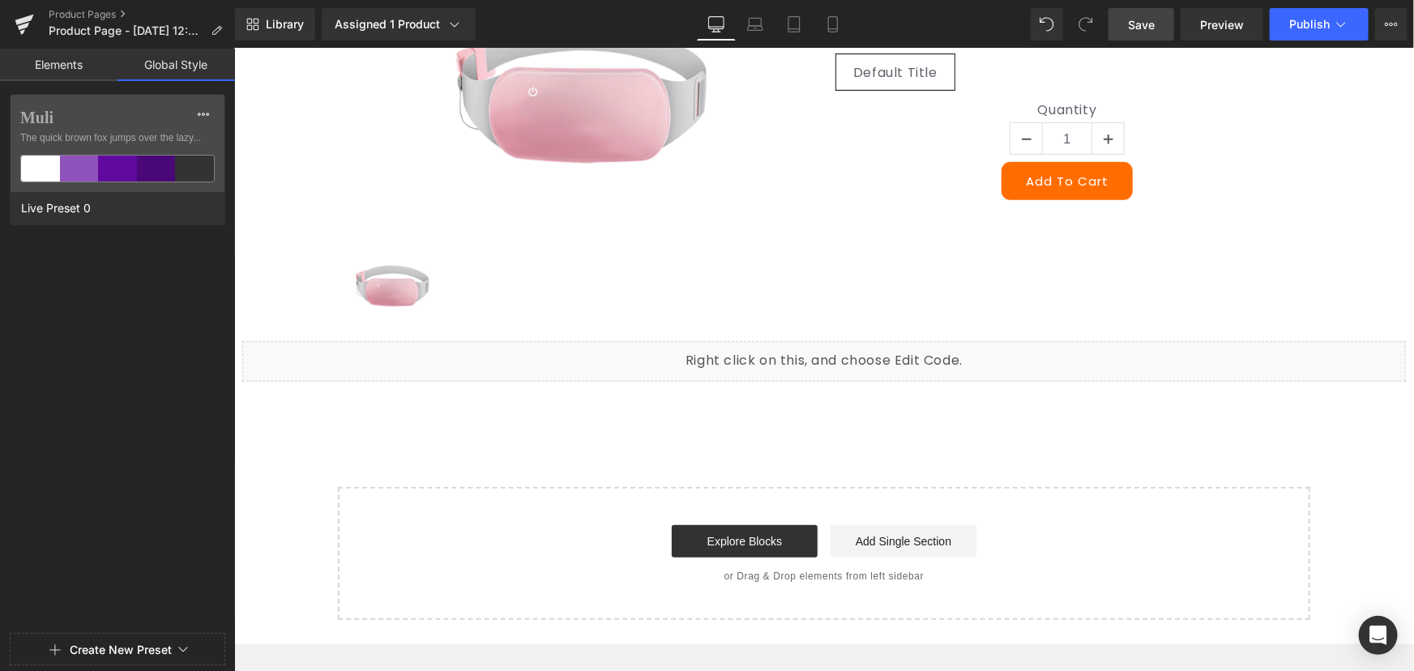
click at [77, 66] on link "Elements" at bounding box center [59, 65] width 118 height 32
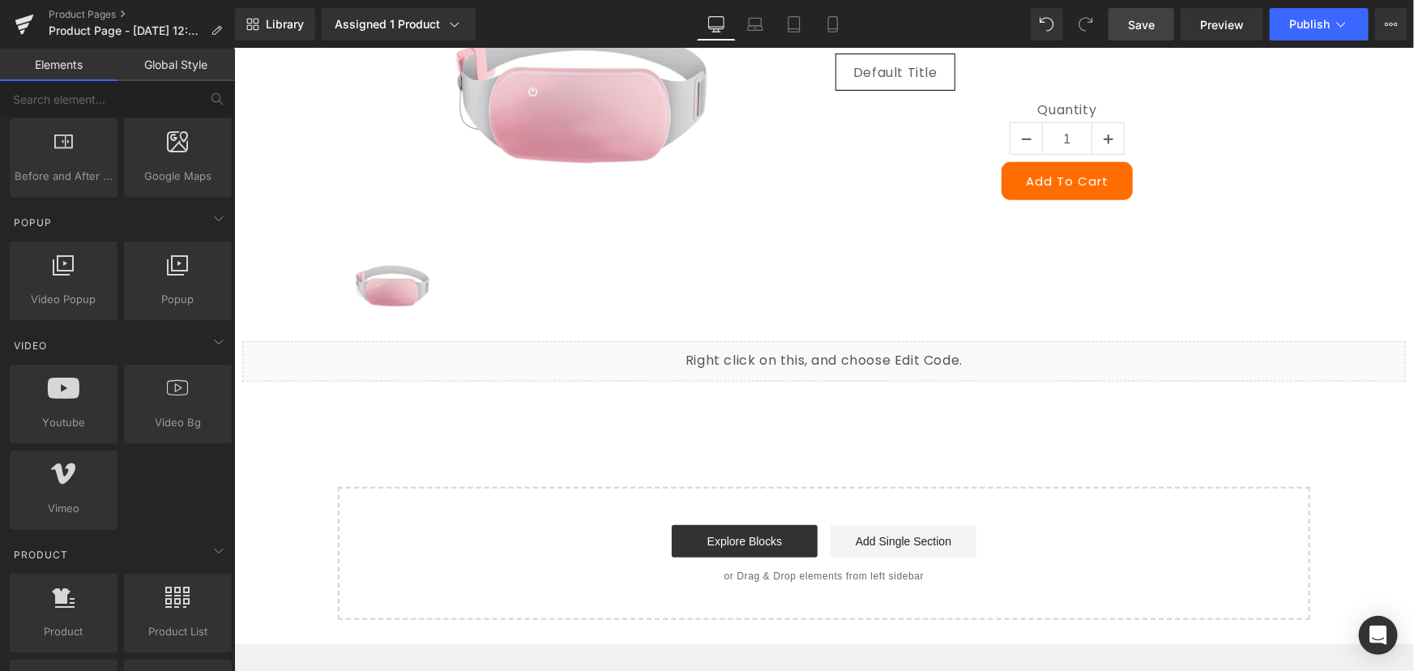
click at [164, 74] on link "Global Style" at bounding box center [177, 65] width 118 height 32
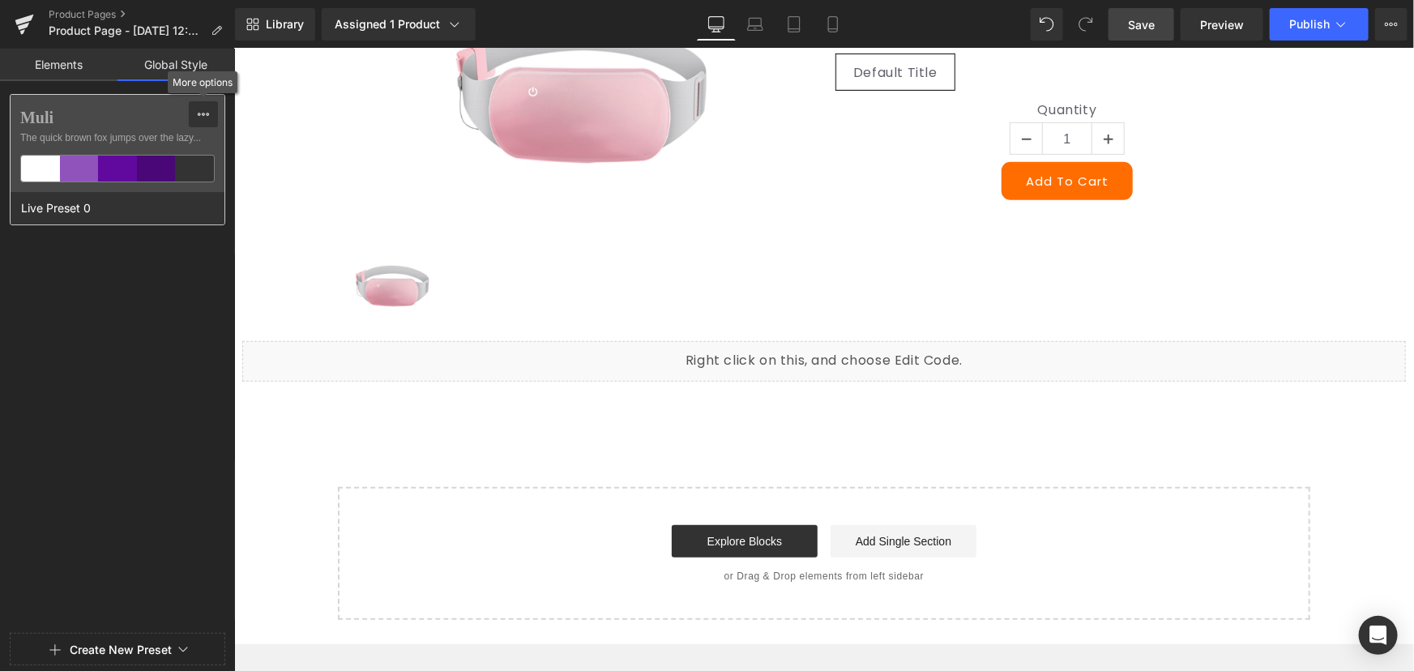
click at [197, 113] on icon at bounding box center [203, 114] width 13 height 13
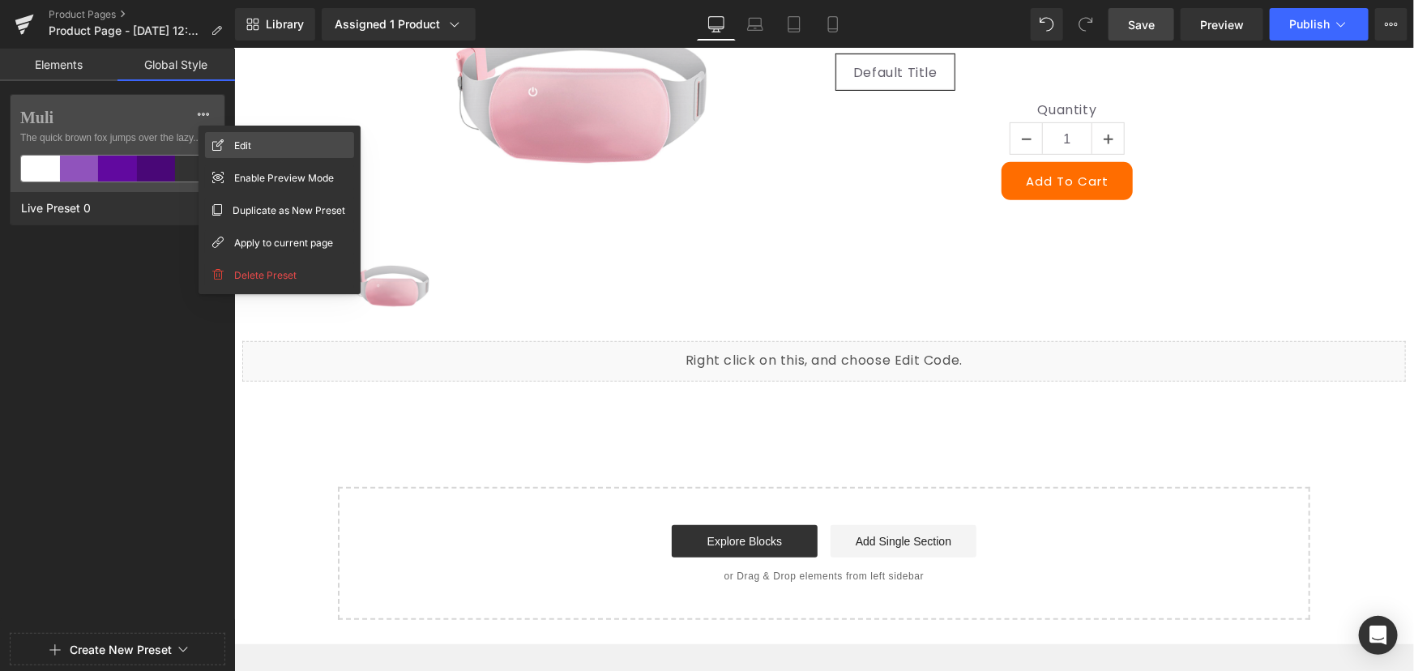
click at [215, 132] on div "Edit" at bounding box center [279, 145] width 149 height 26
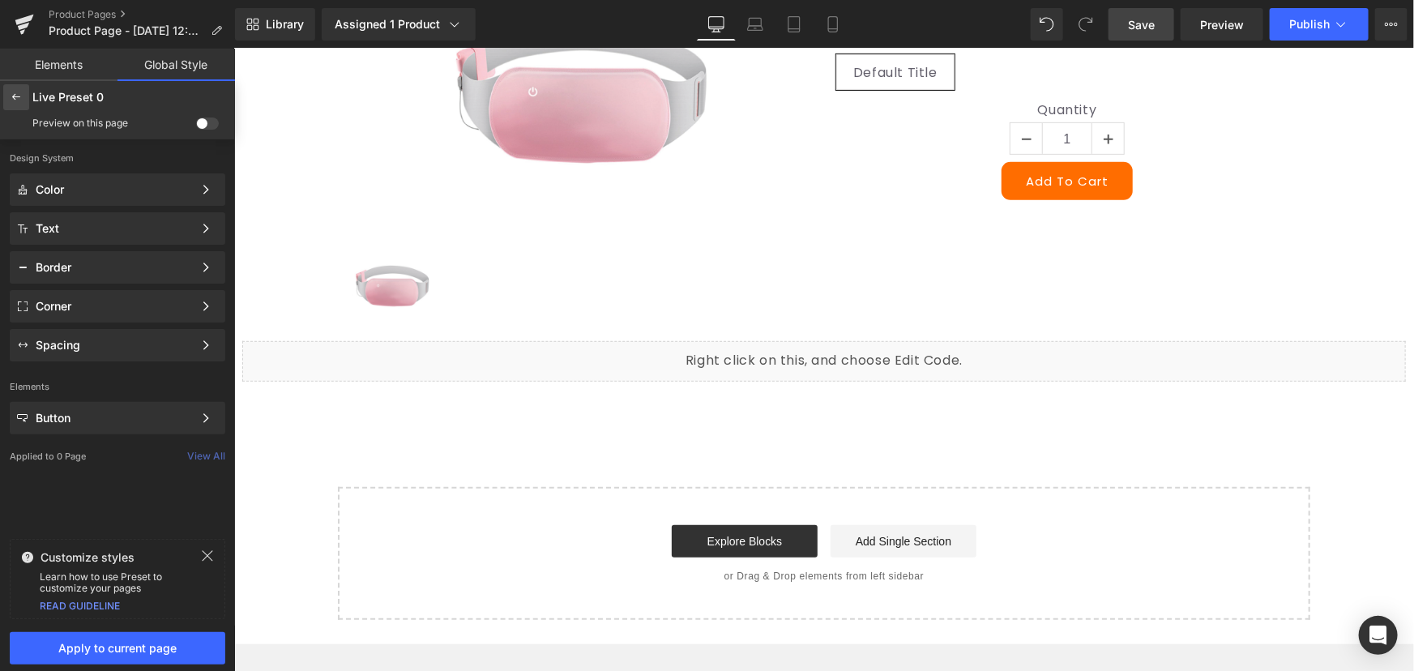
click at [13, 92] on icon at bounding box center [16, 97] width 13 height 13
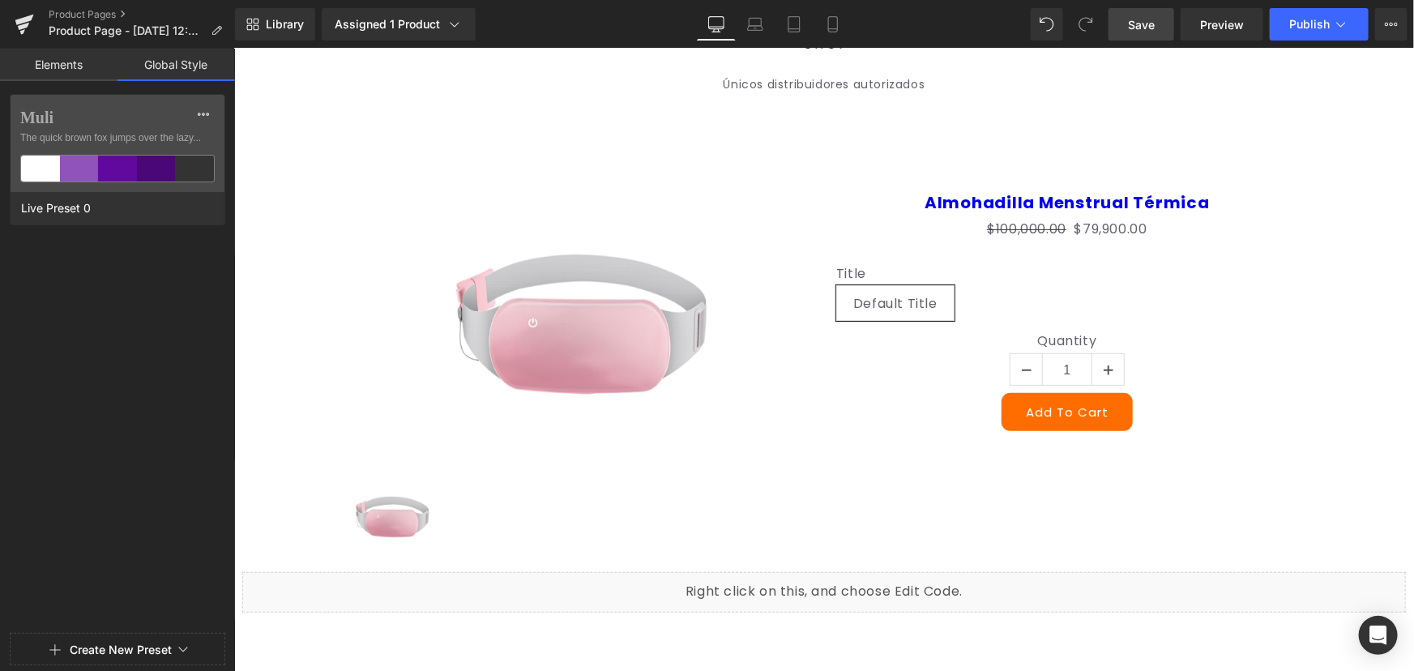
scroll to position [73, 0]
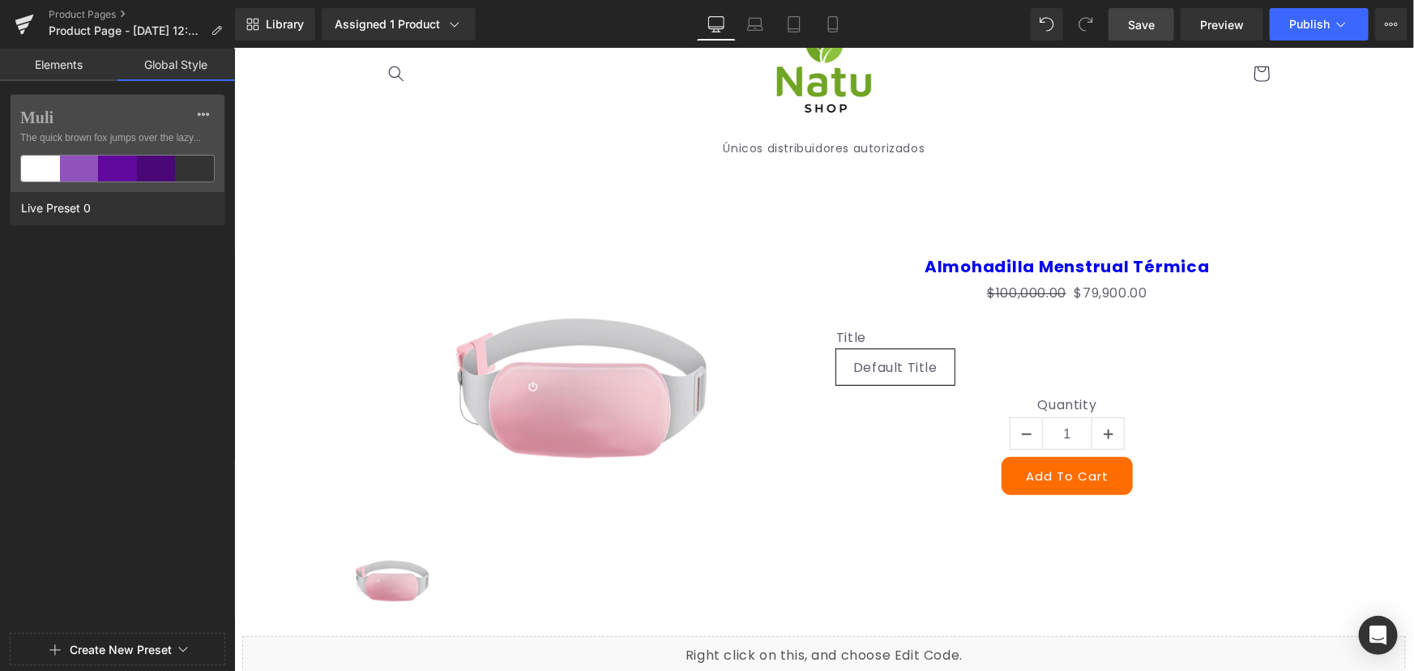
drag, startPoint x: 78, startPoint y: 54, endPoint x: 95, endPoint y: 58, distance: 17.5
click at [78, 54] on link "Elements" at bounding box center [59, 65] width 118 height 32
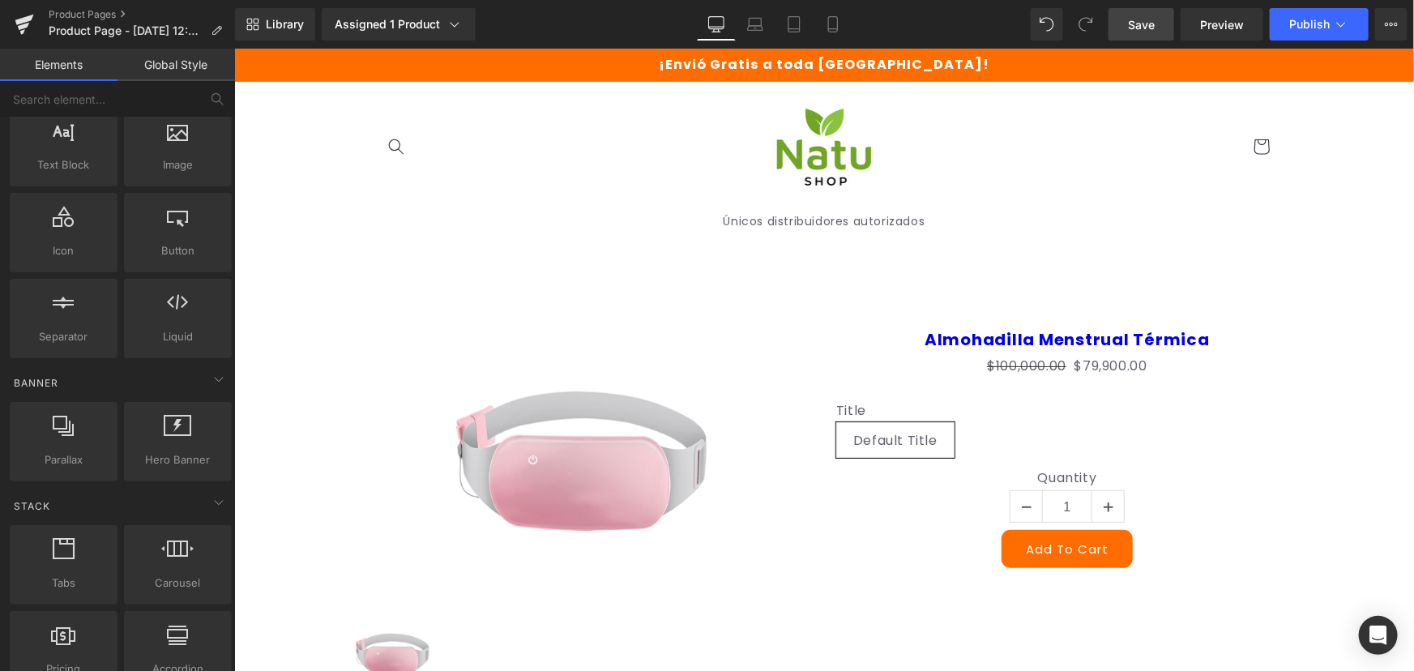
scroll to position [0, 0]
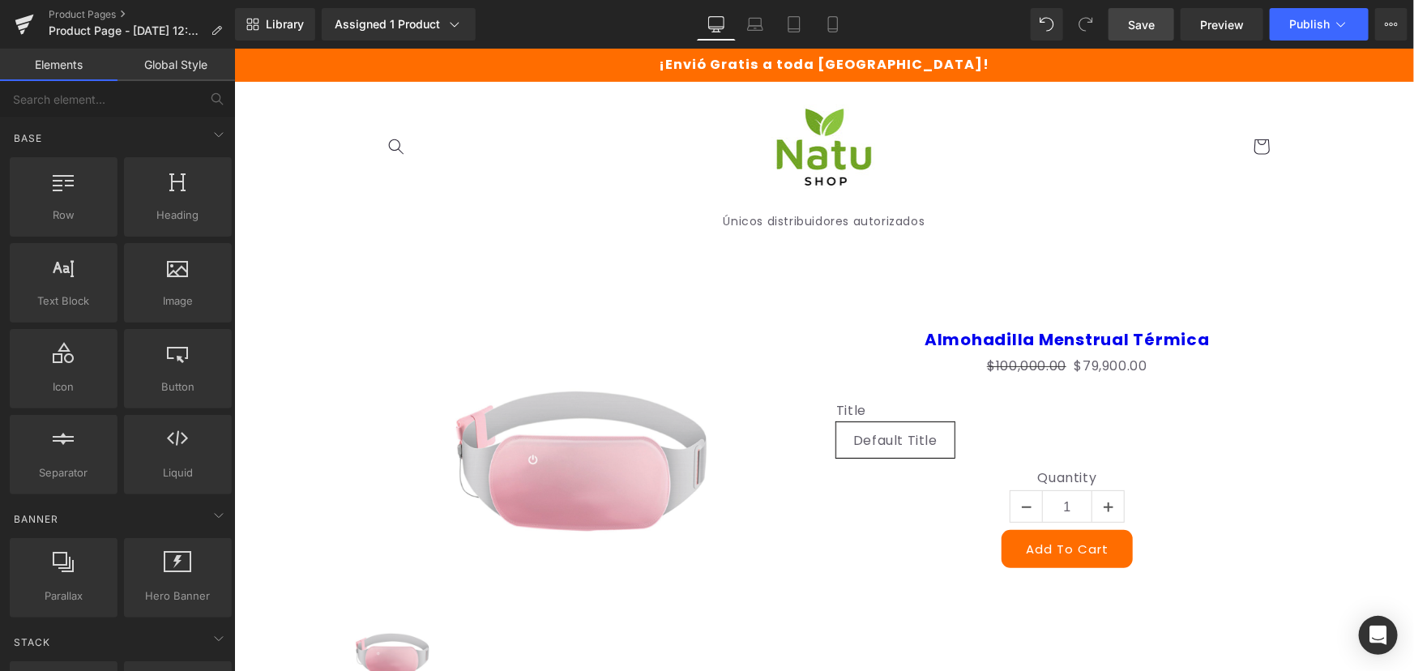
click at [171, 58] on link "Global Style" at bounding box center [177, 65] width 118 height 32
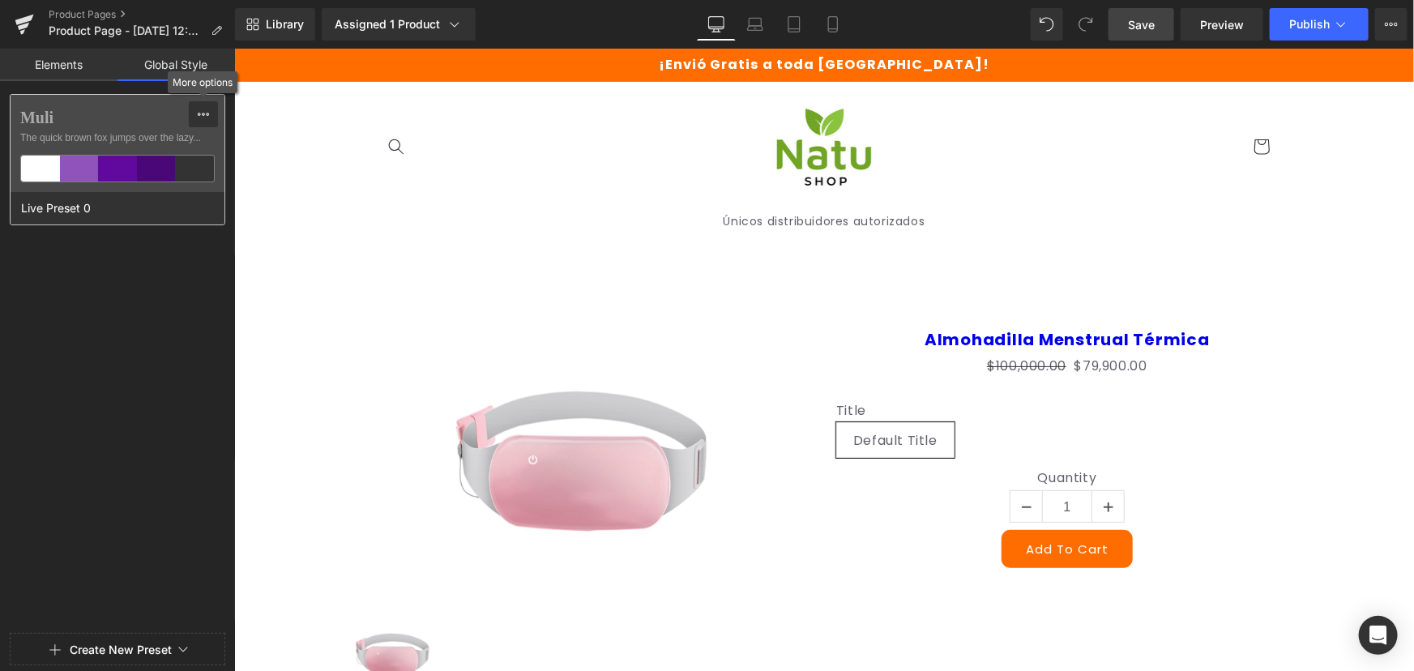
click at [216, 110] on button at bounding box center [203, 114] width 29 height 26
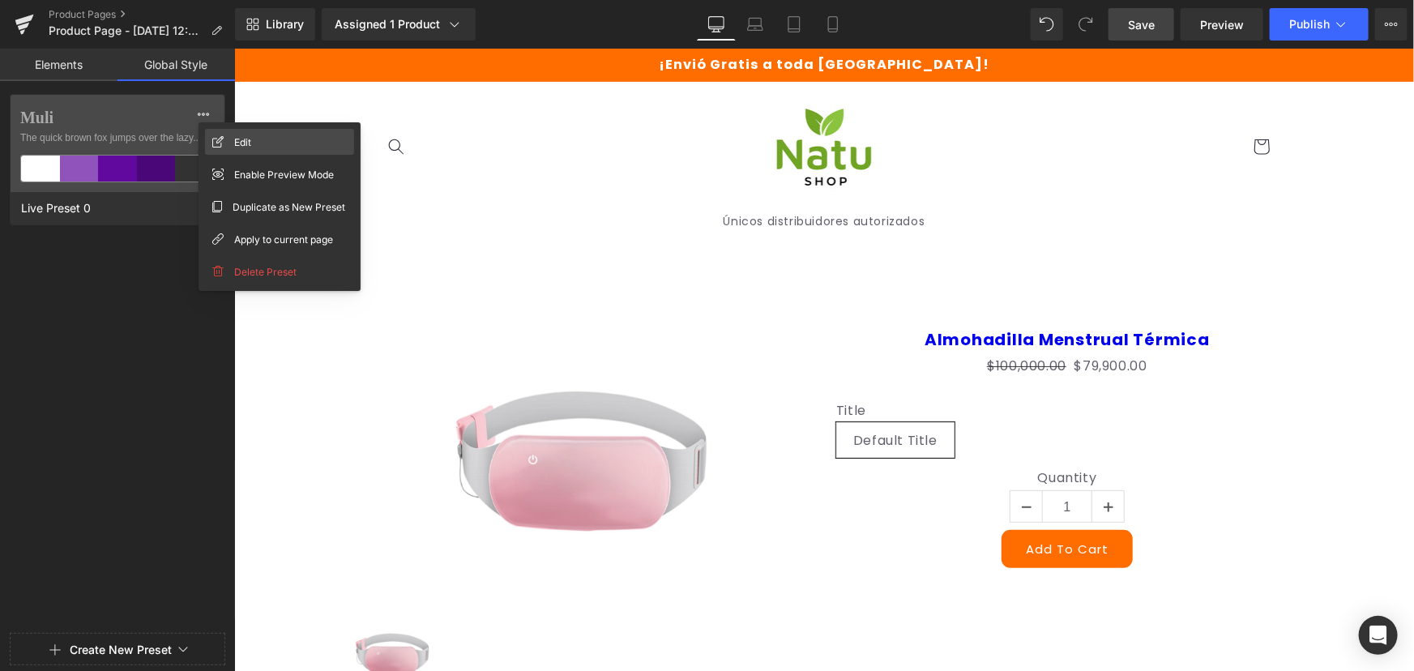
click at [301, 146] on div "Edit" at bounding box center [279, 142] width 149 height 26
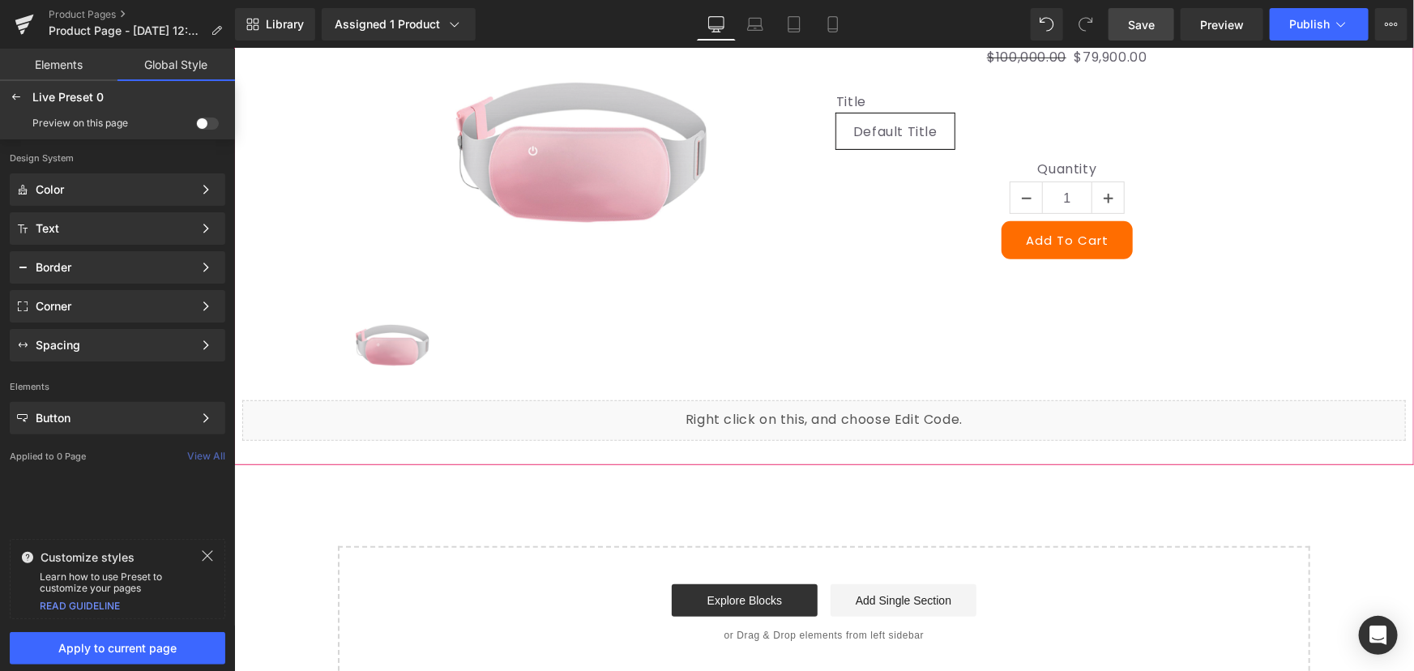
scroll to position [515, 0]
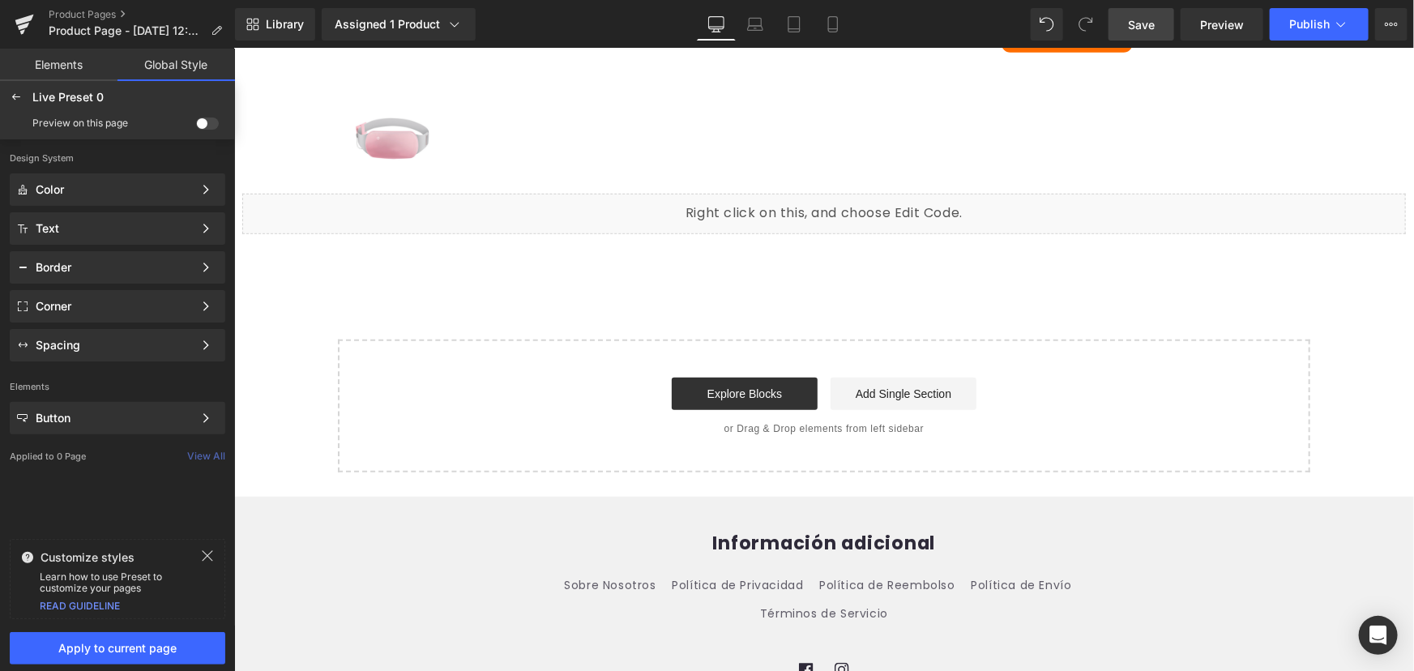
click at [887, 205] on div "Liquid" at bounding box center [824, 213] width 1164 height 41
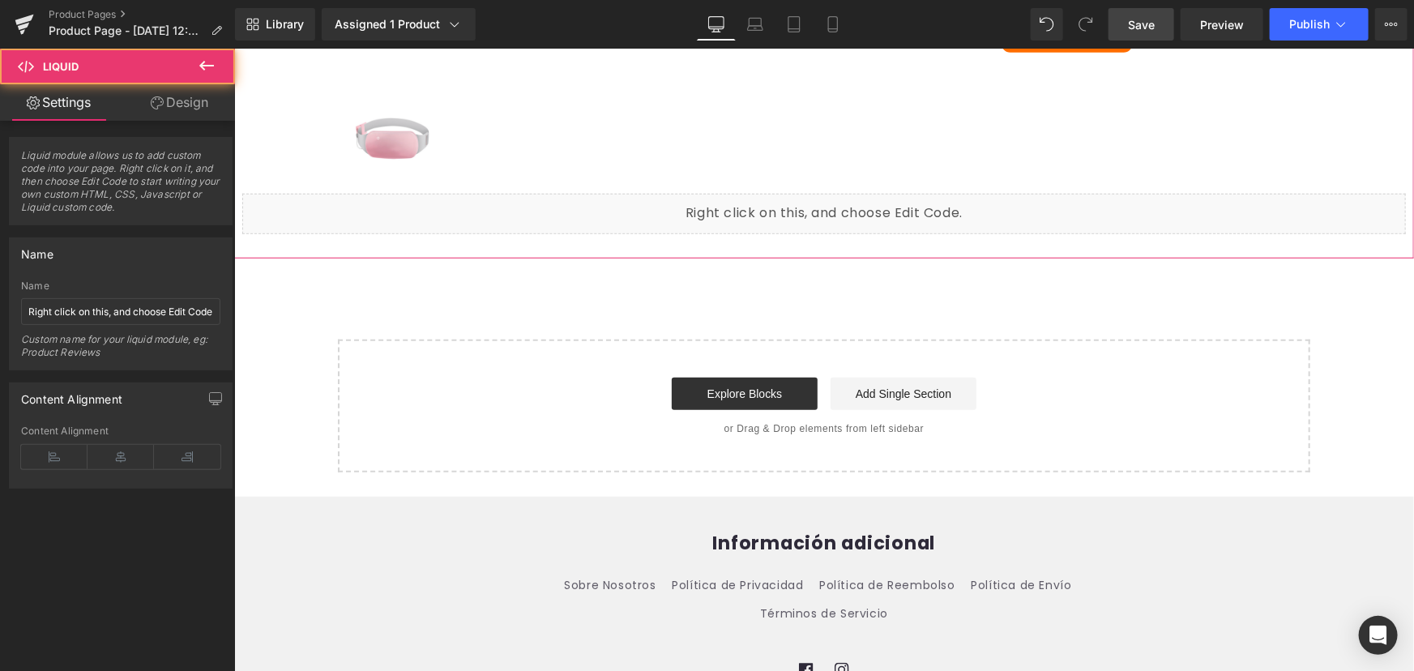
click at [844, 206] on div "Liquid" at bounding box center [824, 213] width 1164 height 41
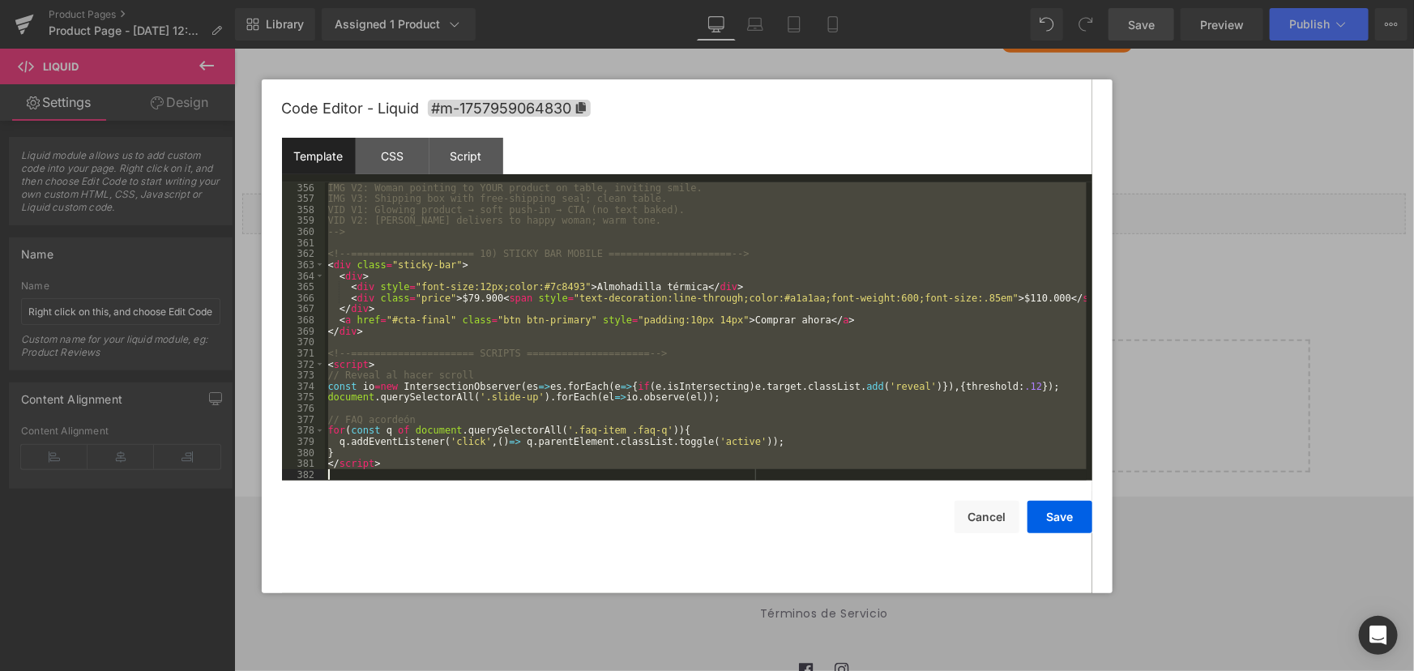
scroll to position [4199, 0]
drag, startPoint x: 326, startPoint y: 188, endPoint x: 875, endPoint y: 691, distance: 745.2
click at [875, 670] on html "Liquid You are previewing how the Live Preset 0 will restyle your page. You can…" at bounding box center [707, 335] width 1414 height 671
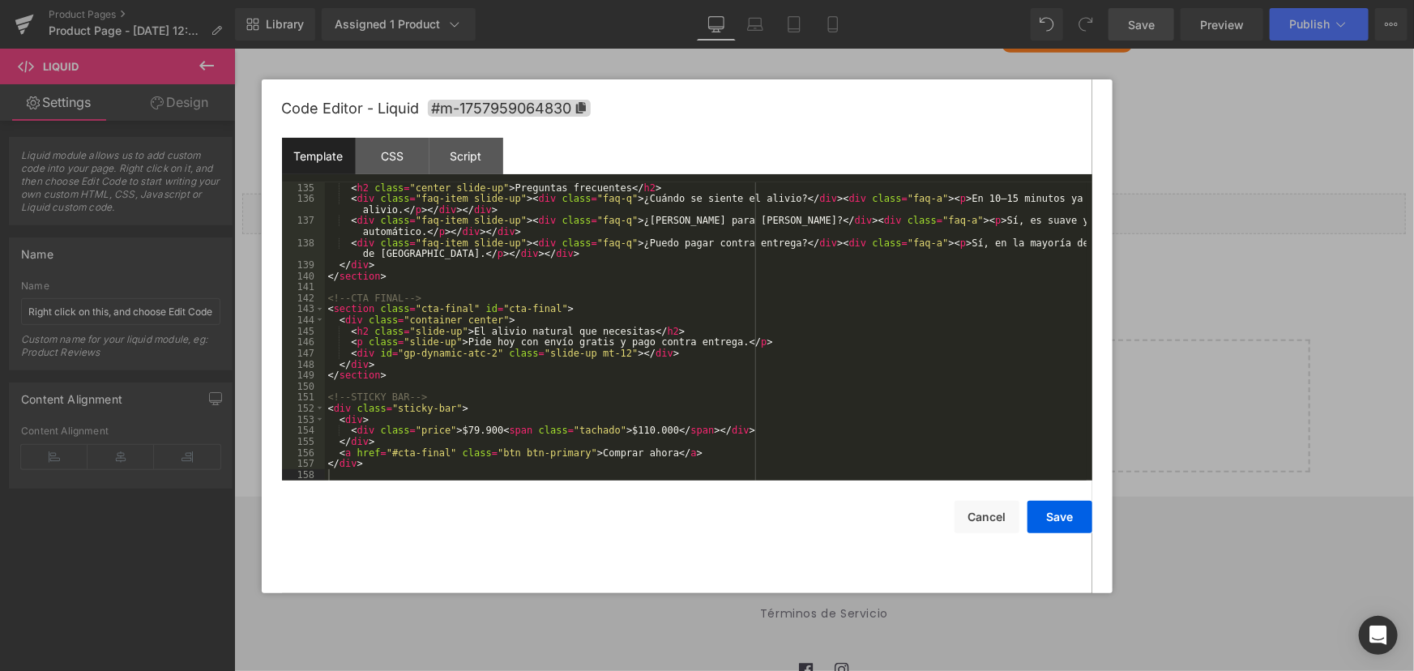
drag, startPoint x: 398, startPoint y: 149, endPoint x: 400, endPoint y: 175, distance: 26.0
click at [398, 149] on div "CSS" at bounding box center [393, 156] width 74 height 36
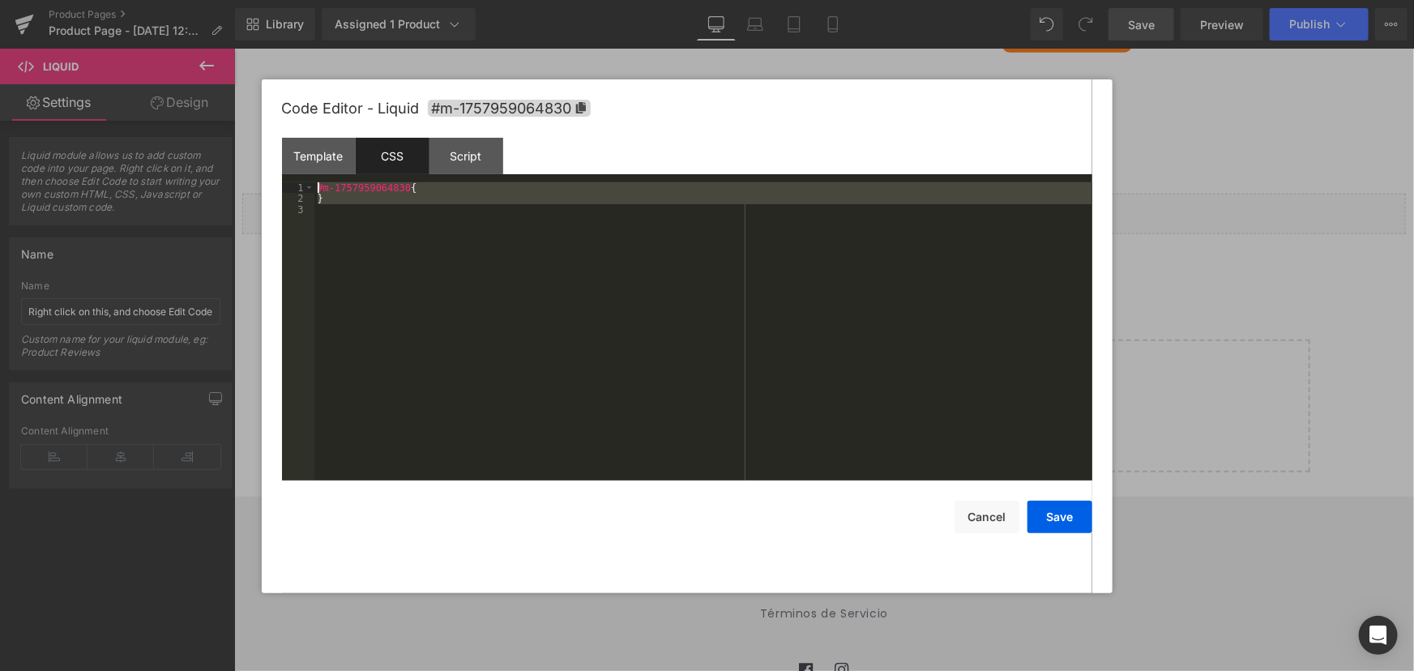
drag, startPoint x: 421, startPoint y: 388, endPoint x: 233, endPoint y: 24, distance: 409.6
click at [233, 24] on body "Liquid You are previewing how the Live Preset 0 will restyle your page. You can…" at bounding box center [707, 335] width 1414 height 671
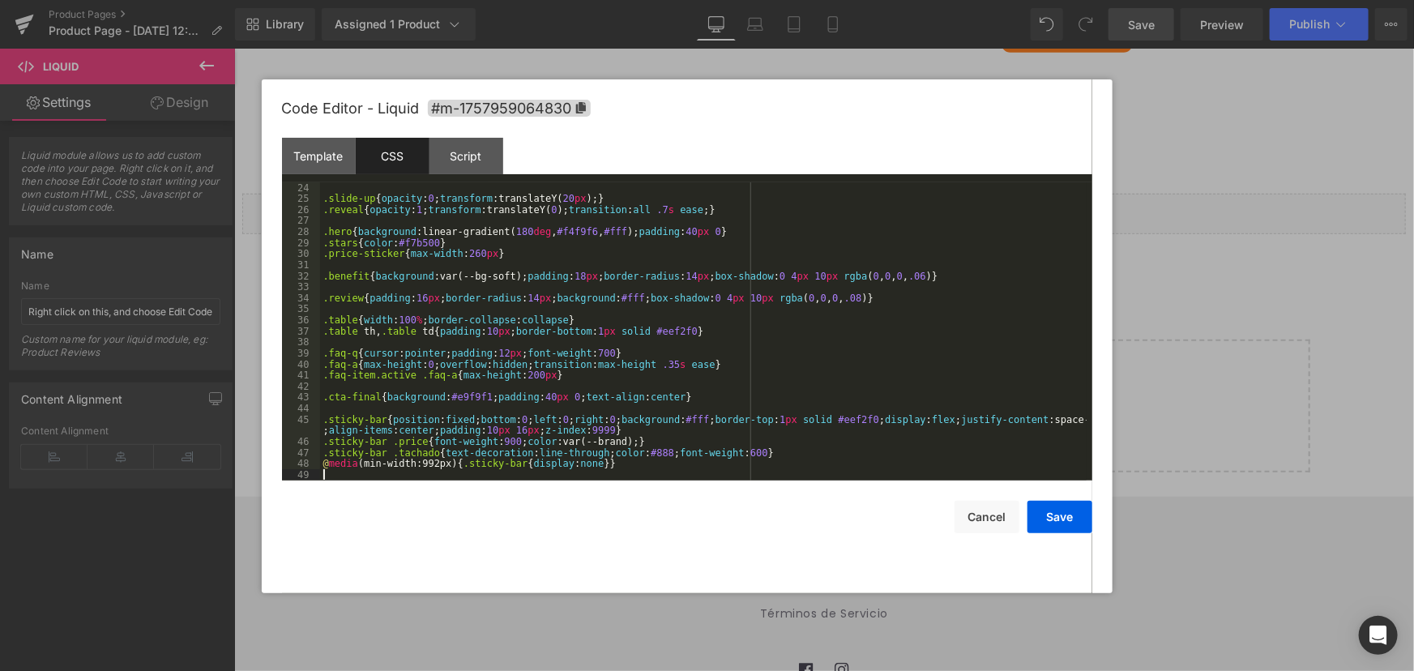
scroll to position [254, 0]
click at [467, 157] on div "Script" at bounding box center [467, 156] width 74 height 36
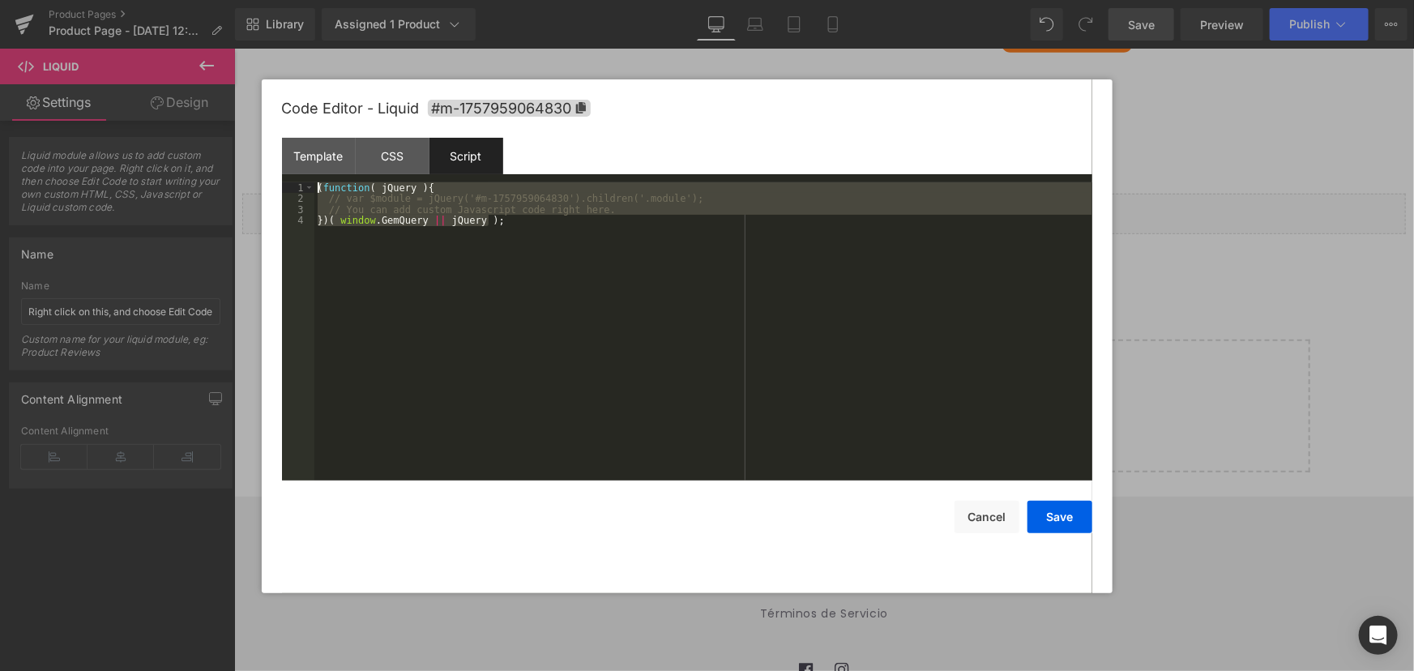
drag, startPoint x: 454, startPoint y: 361, endPoint x: 228, endPoint y: 90, distance: 352.7
click at [228, 90] on body "Liquid You are previewing how the Live Preset 0 will restyle your page. You can…" at bounding box center [707, 335] width 1414 height 671
click at [411, 276] on div "( function ( jQuery ) { // var $module = jQuery('#m-1757959064830').children('.…" at bounding box center [703, 331] width 778 height 298
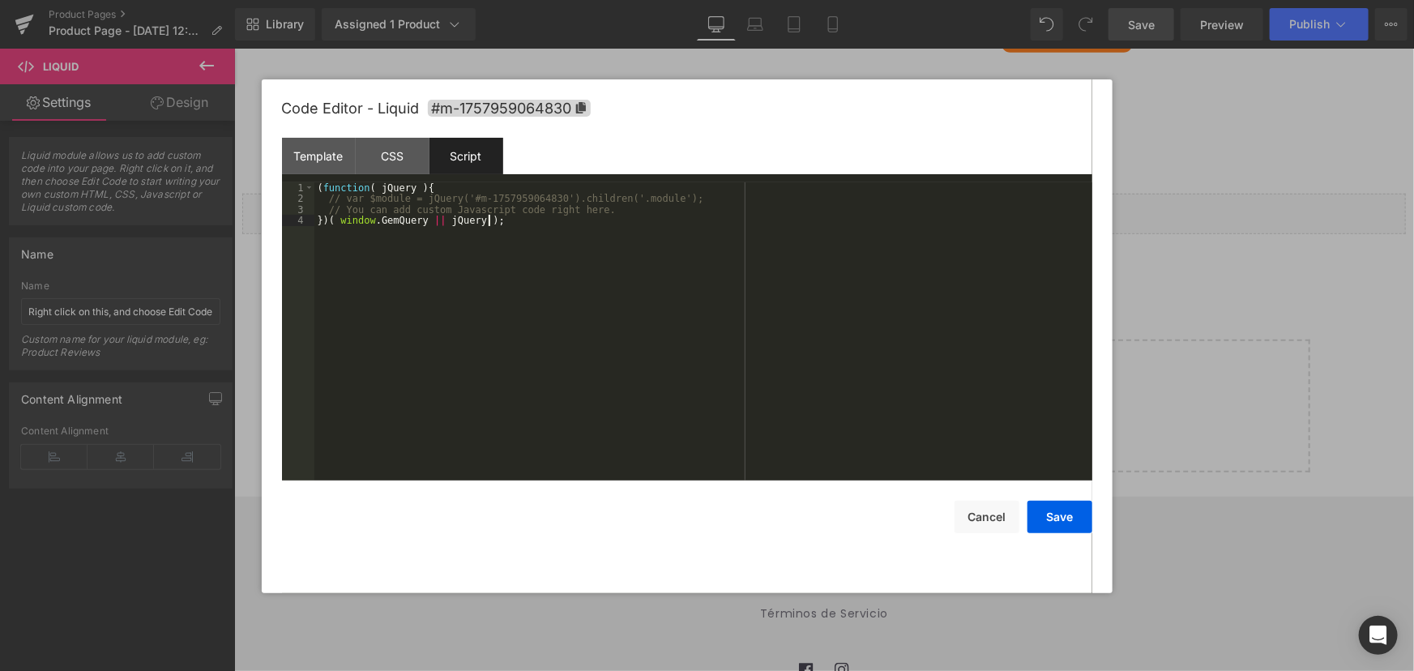
click at [410, 280] on div "( function ( jQuery ) { // var $module = jQuery('#m-1757959064830').children('.…" at bounding box center [703, 342] width 778 height 320
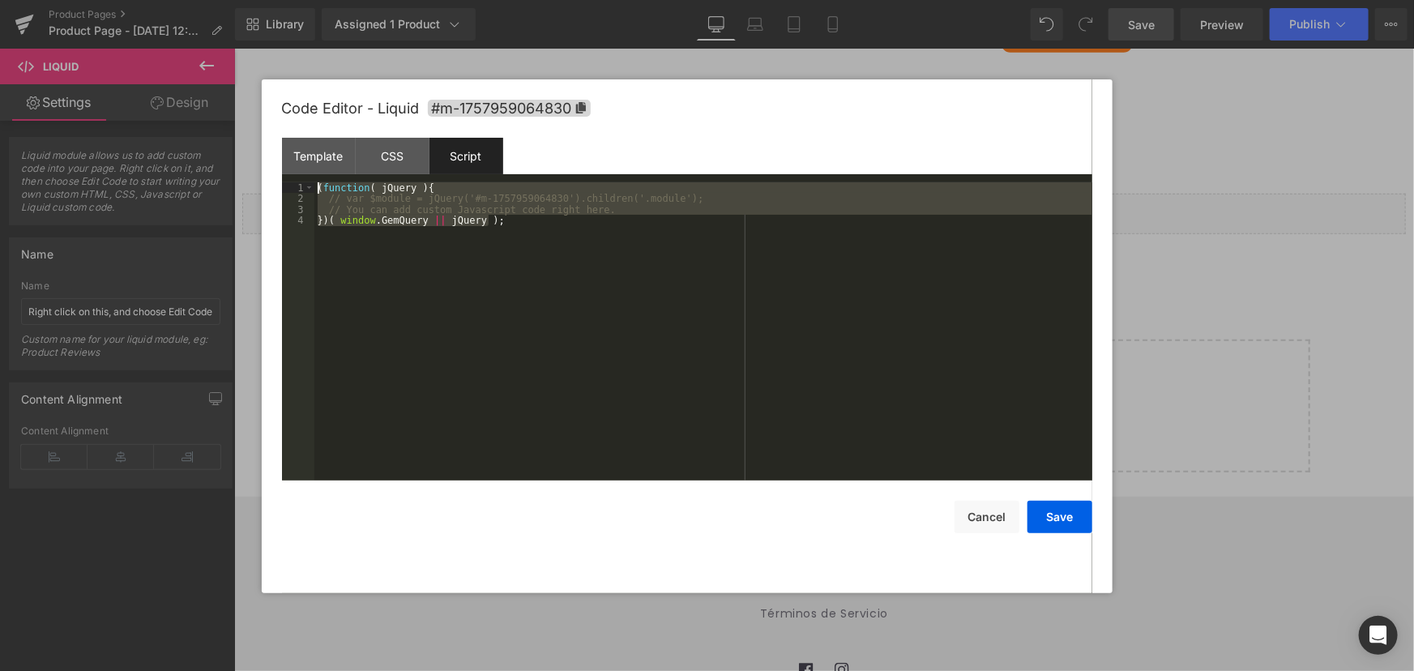
drag, startPoint x: 401, startPoint y: 327, endPoint x: 216, endPoint y: 95, distance: 297.6
click at [216, 95] on body "Liquid You are previewing how the Live Preset 0 will restyle your page. You can…" at bounding box center [707, 335] width 1414 height 671
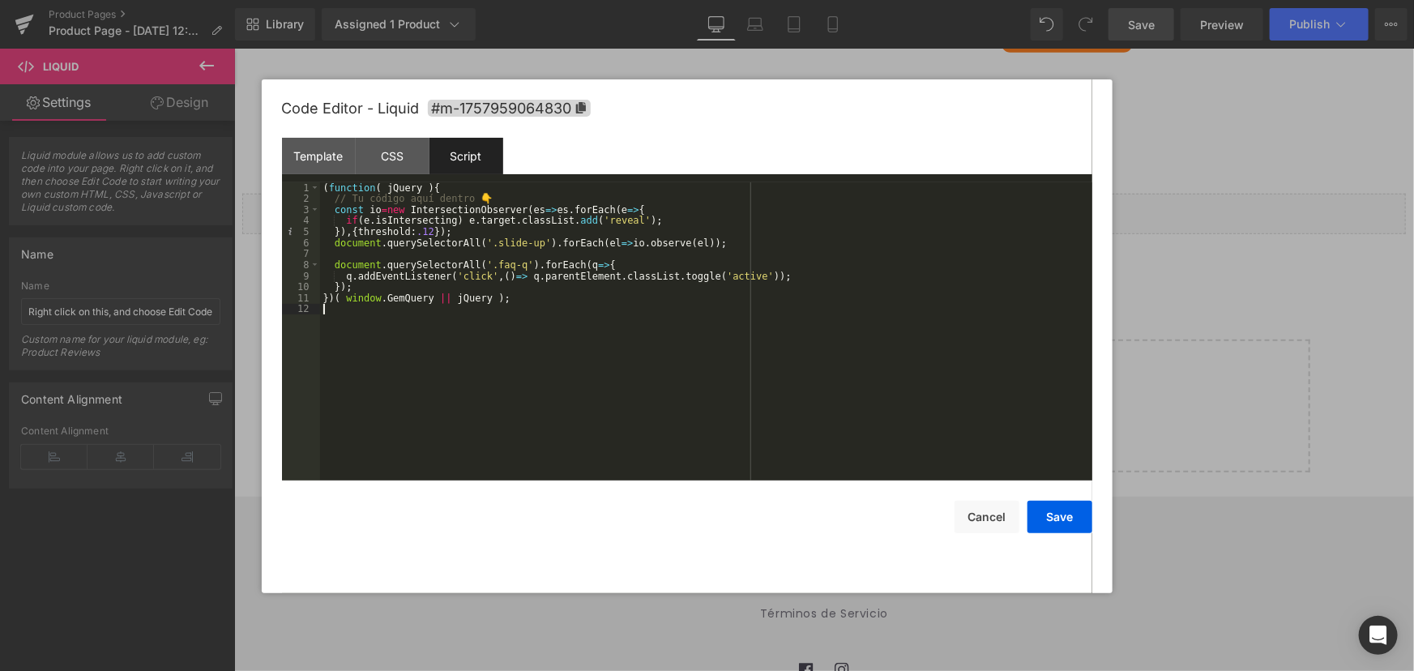
click at [618, 383] on div "( function ( jQuery ) { // Tu código aquí dentro 👇 const io = new IntersectionO…" at bounding box center [706, 342] width 772 height 320
click at [1068, 507] on button "Save" at bounding box center [1060, 517] width 65 height 32
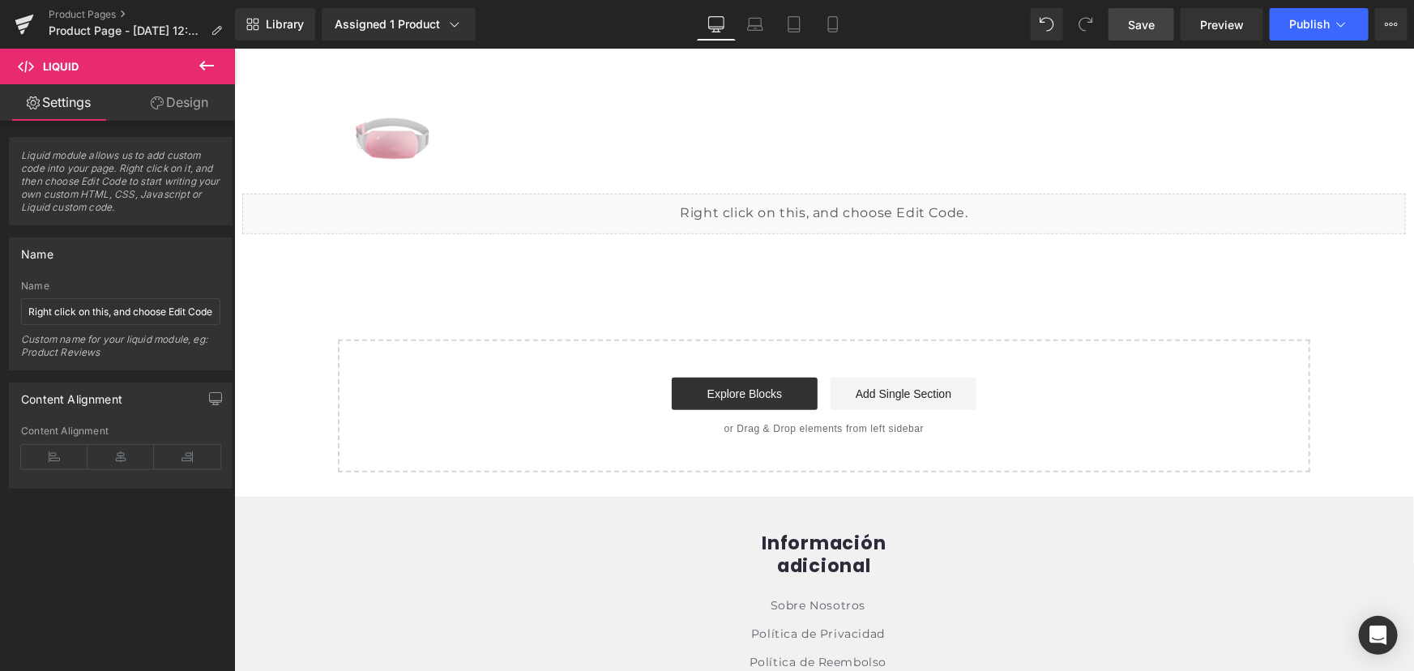
click at [1145, 28] on span "Save" at bounding box center [1141, 24] width 27 height 17
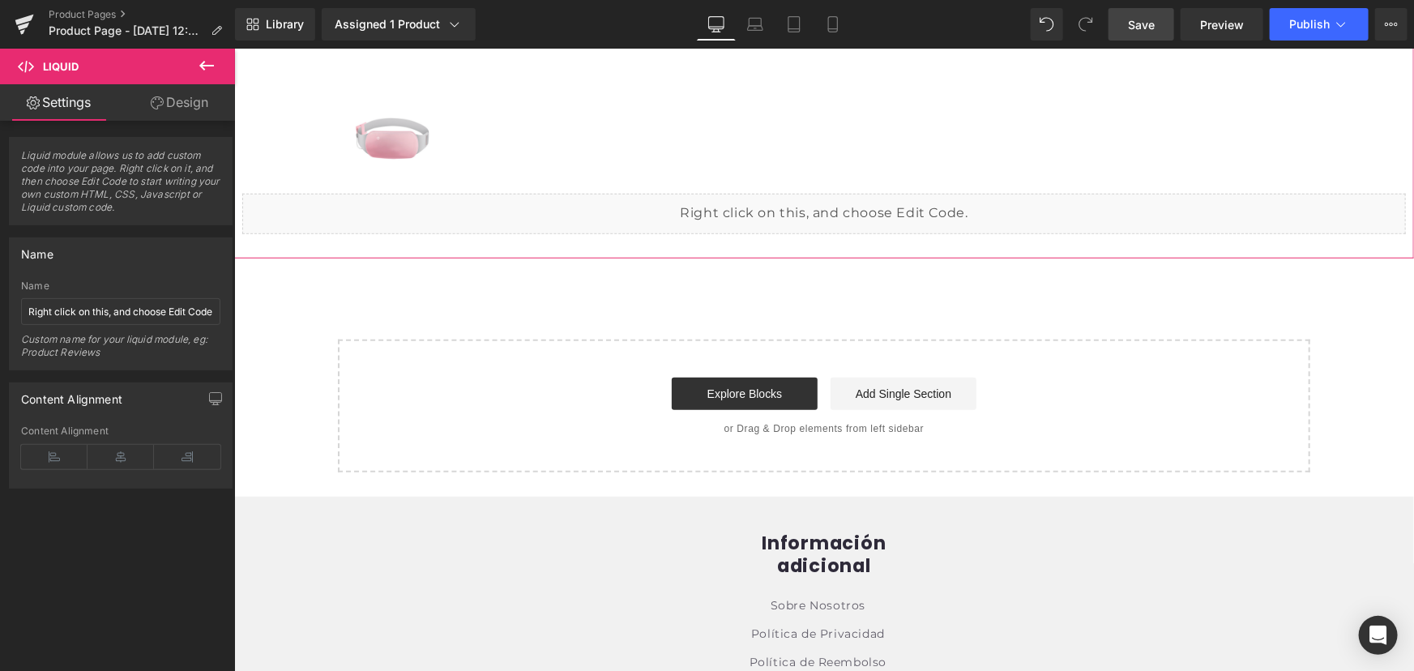
click at [843, 203] on div "Liquid" at bounding box center [824, 213] width 1164 height 41
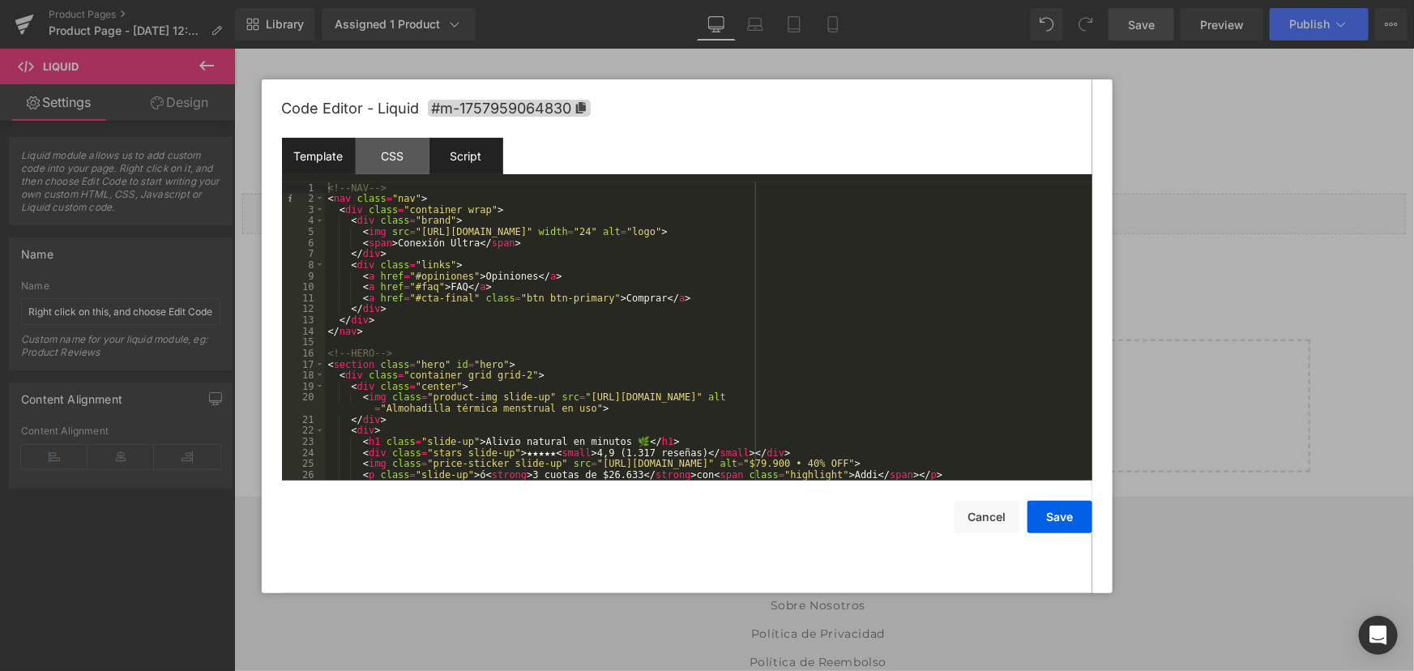
click at [470, 159] on div "Script" at bounding box center [467, 156] width 74 height 36
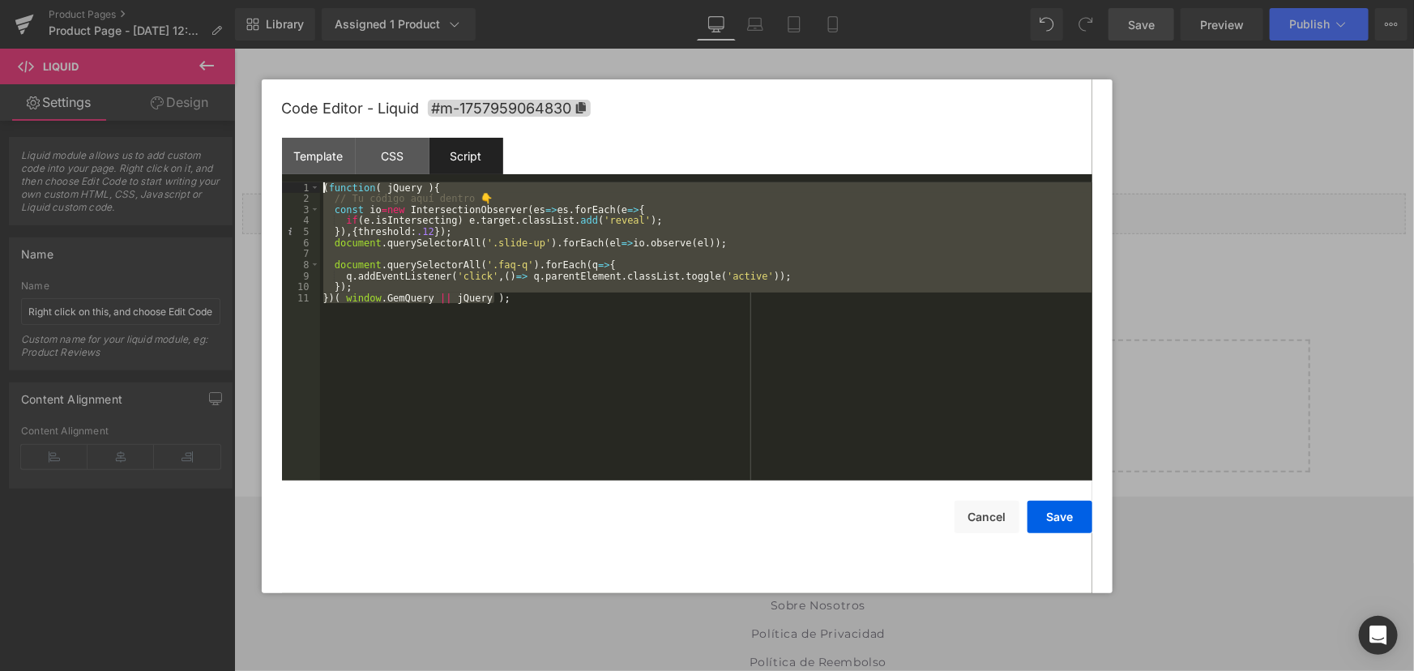
drag, startPoint x: 541, startPoint y: 403, endPoint x: 92, endPoint y: 97, distance: 543.1
click at [92, 97] on body "Liquid You are previewing how the Live Preset 0 will restyle your page. You can…" at bounding box center [707, 335] width 1414 height 671
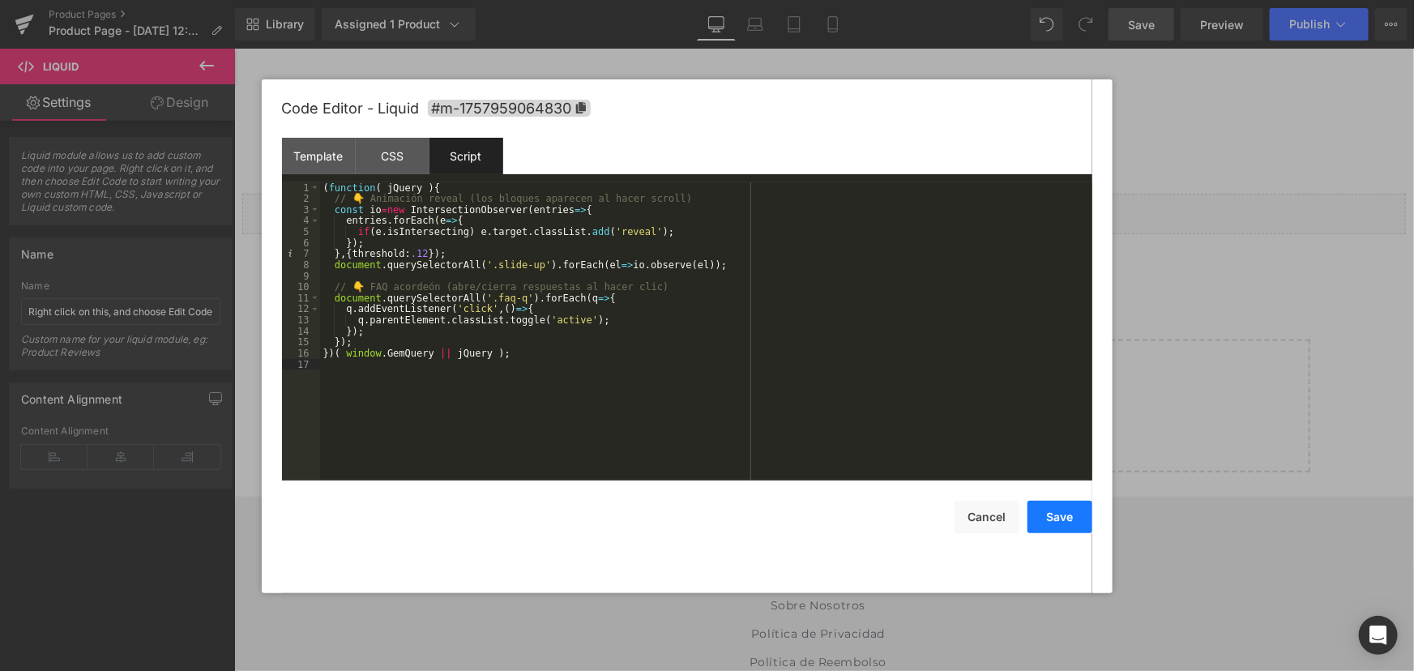
click at [1049, 520] on button "Save" at bounding box center [1060, 517] width 65 height 32
